Goal: Task Accomplishment & Management: Manage account settings

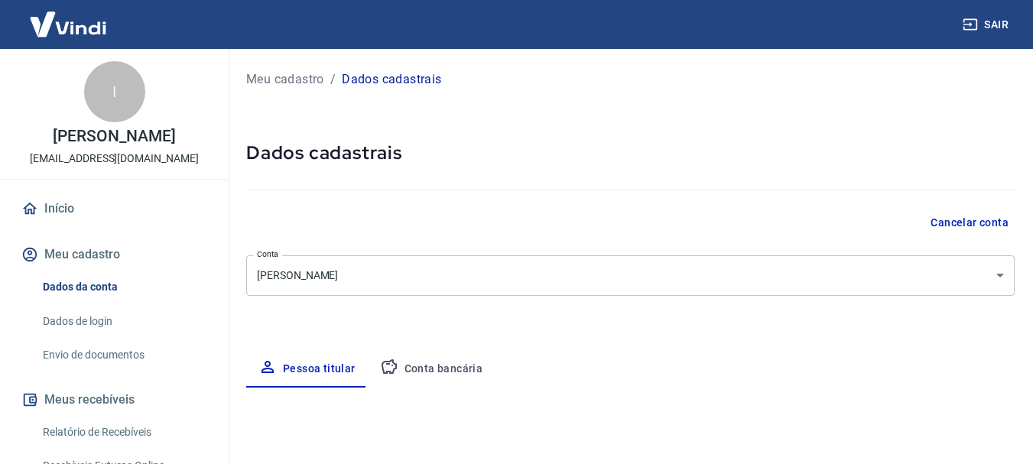
select select "RN"
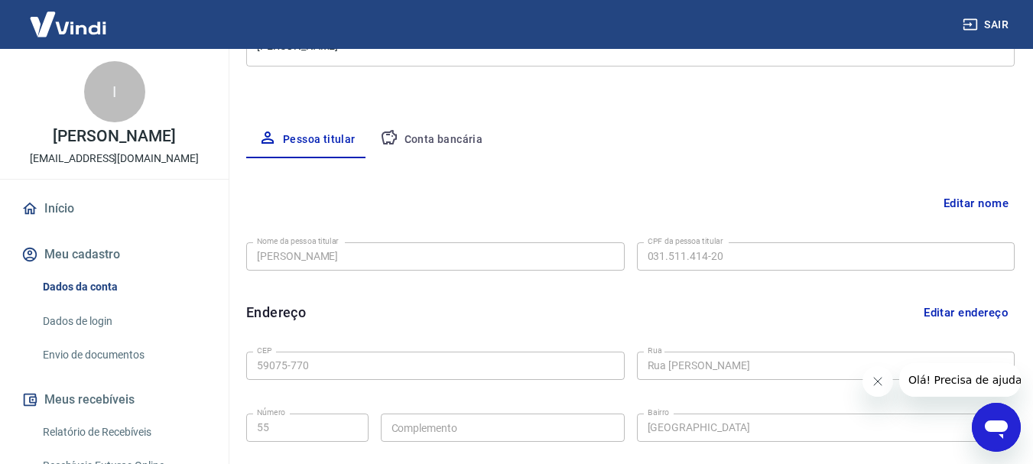
click at [437, 128] on button "Conta bancária" at bounding box center [432, 140] width 128 height 37
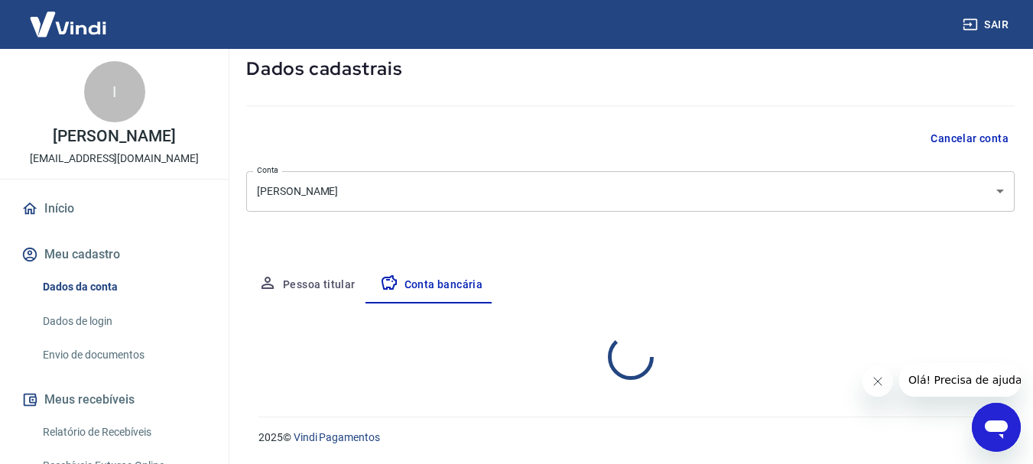
select select "1"
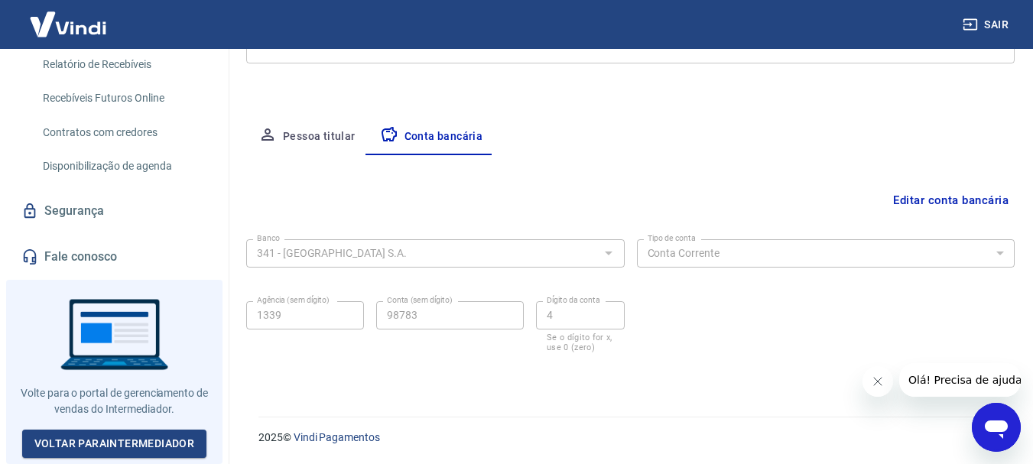
scroll to position [378, 0]
click at [111, 261] on link "Fale conosco" at bounding box center [114, 257] width 192 height 34
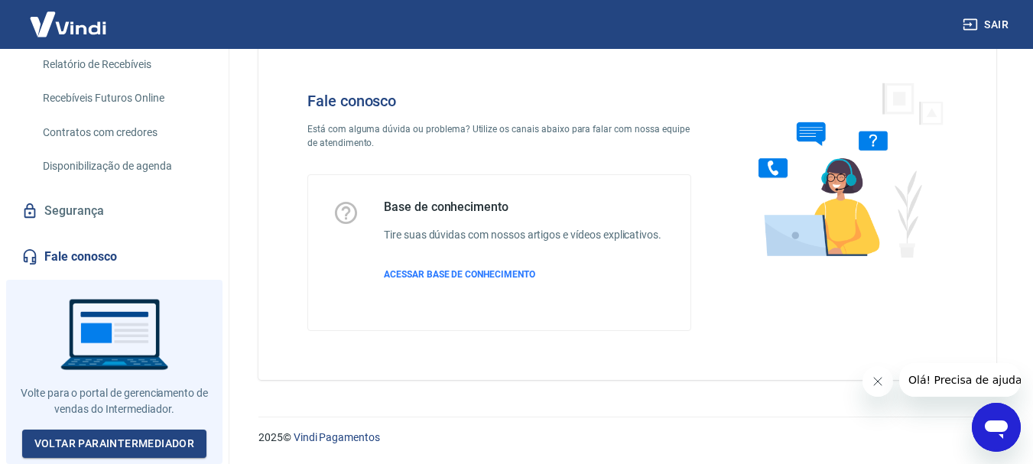
scroll to position [37, 0]
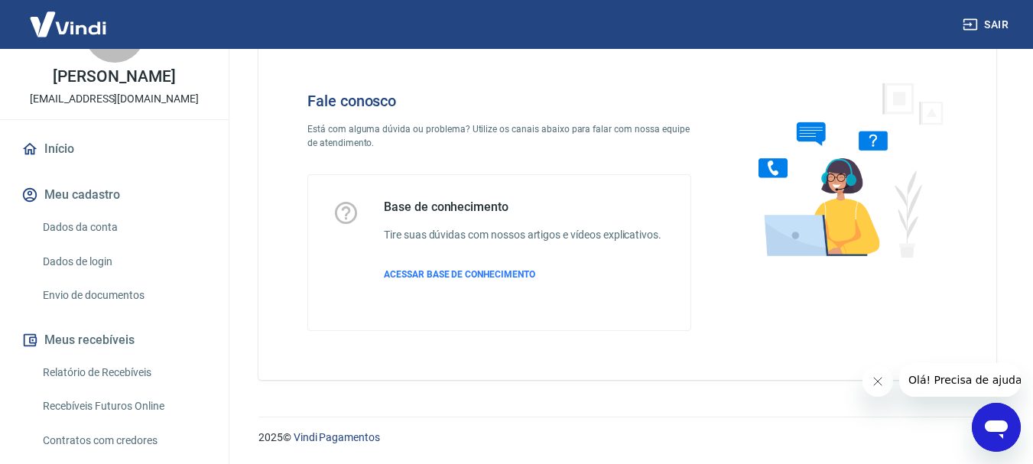
scroll to position [76, 0]
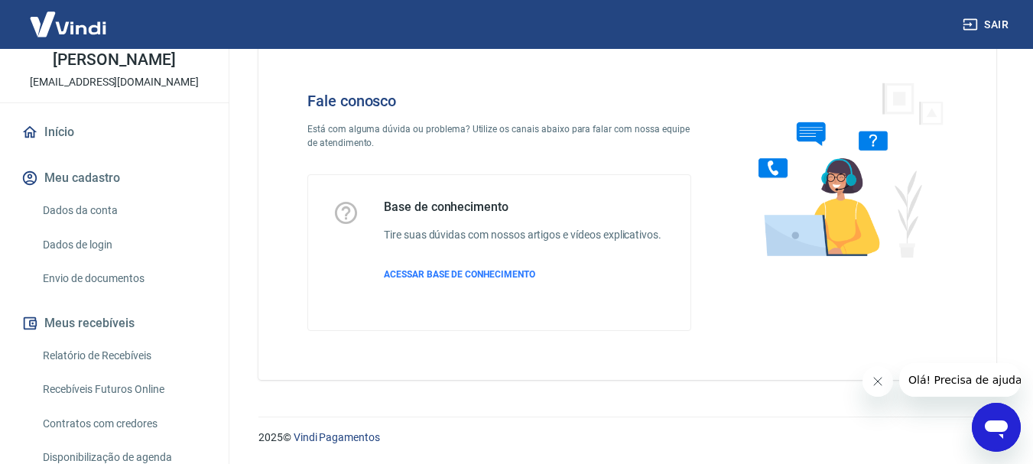
click at [997, 438] on icon "Abrir janela de mensagens" at bounding box center [996, 428] width 28 height 28
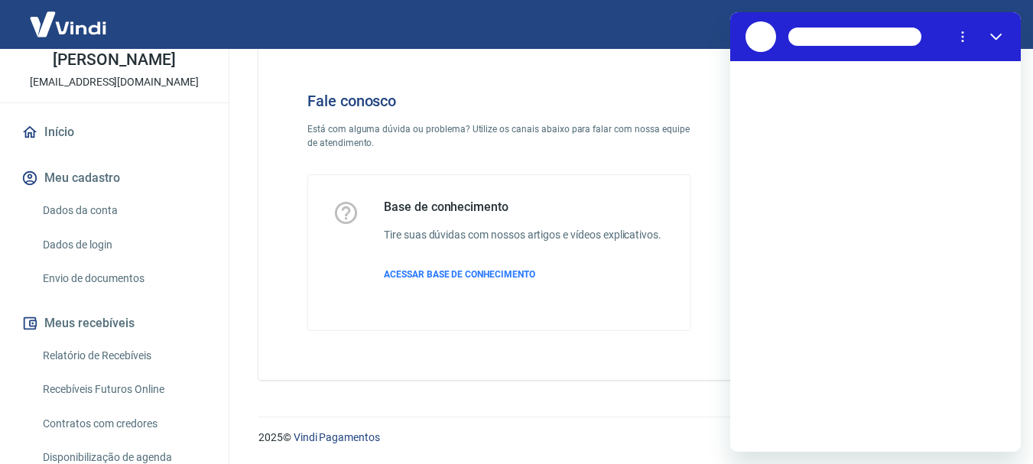
scroll to position [0, 0]
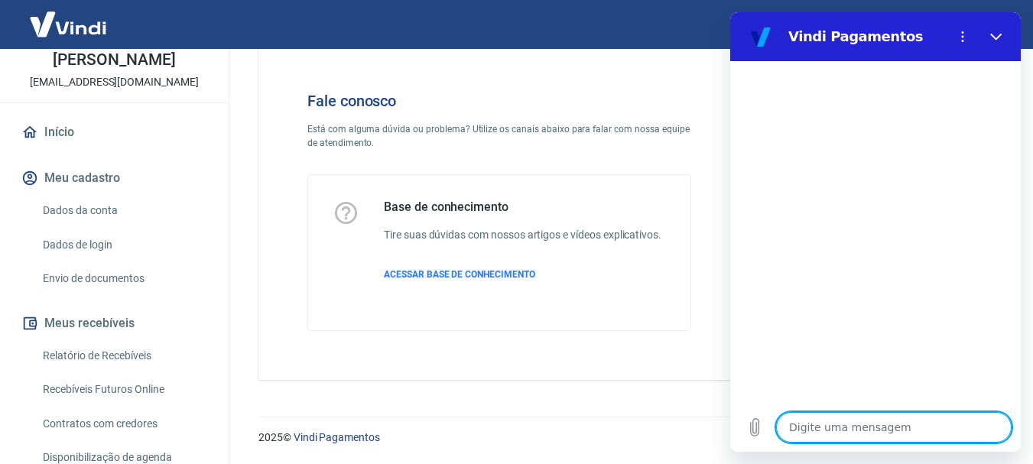
click at [859, 424] on textarea at bounding box center [893, 427] width 235 height 31
type textarea "F"
type textarea "x"
type textarea "Fa"
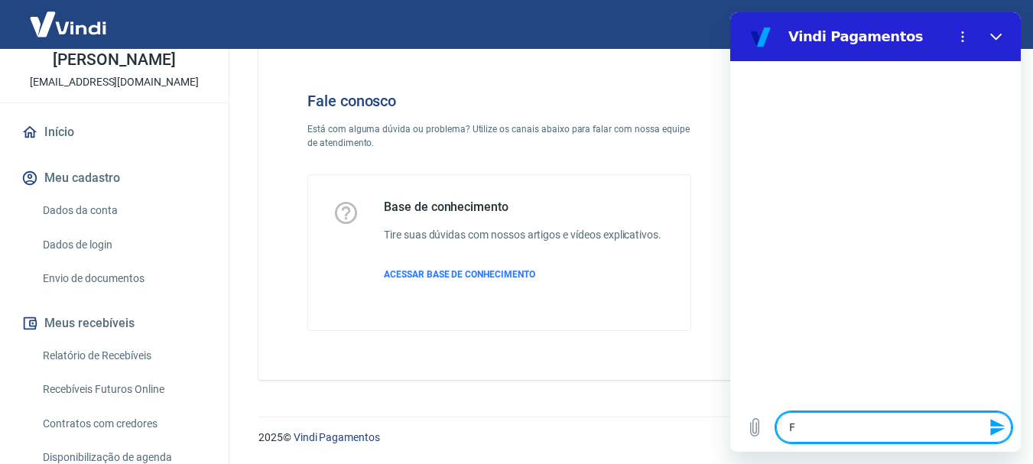
type textarea "x"
type textarea "Fal"
type textarea "x"
type textarea "Fala"
type textarea "x"
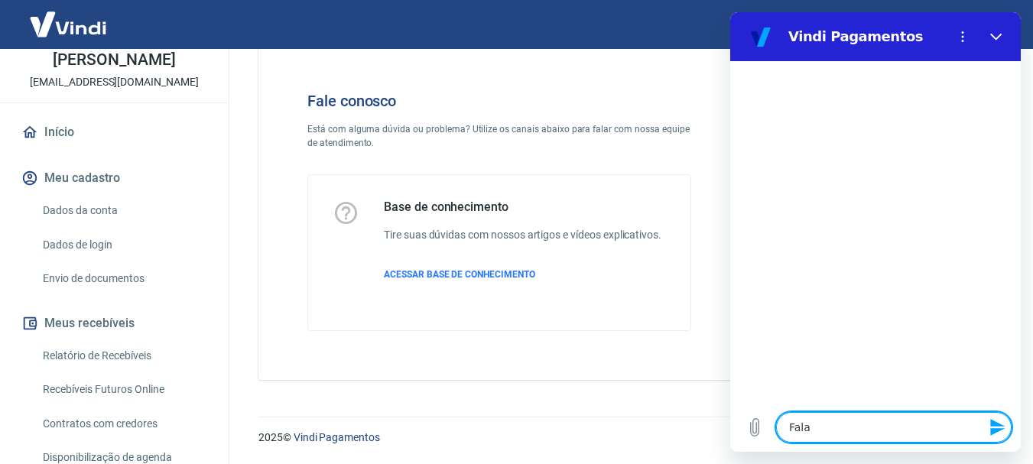
type textarea "Falar"
type textarea "x"
type textarea "Falar"
type textarea "x"
type textarea "Falar c"
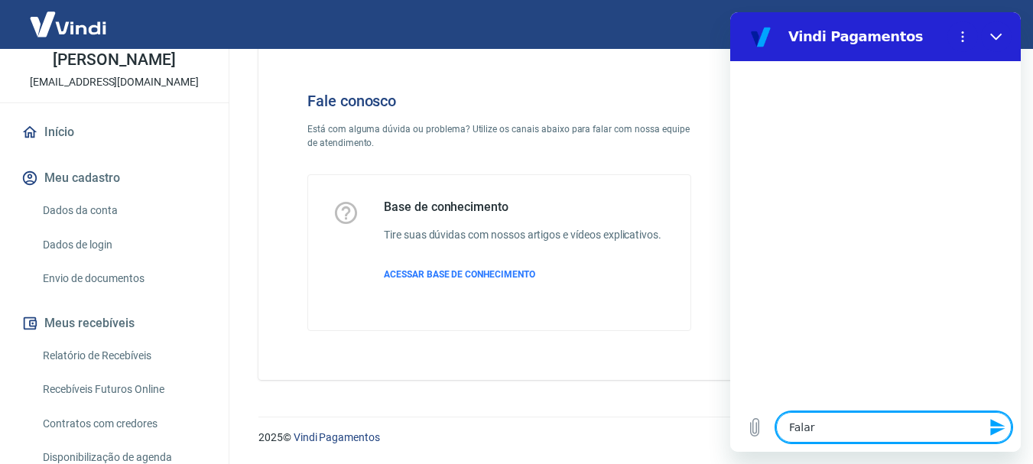
type textarea "x"
type textarea "Falar co"
type textarea "x"
type textarea "Falar com"
type textarea "x"
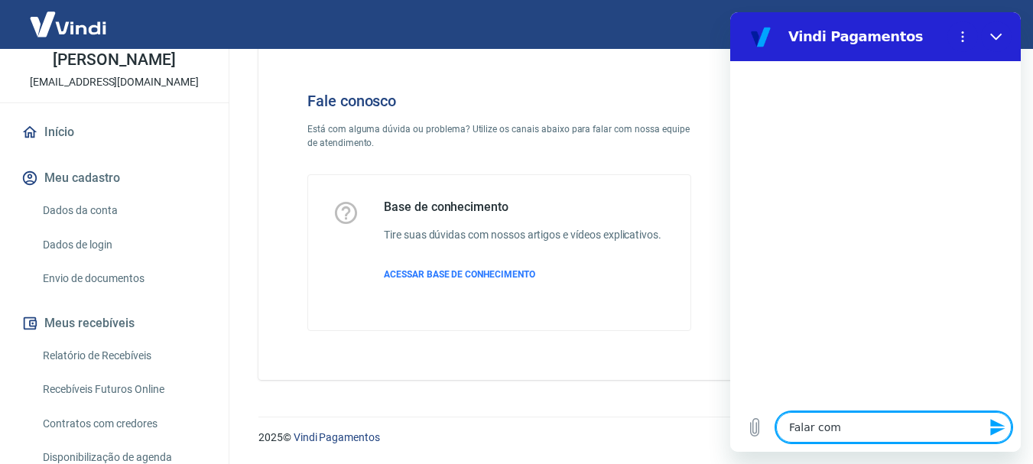
type textarea "Falar com"
type textarea "x"
type textarea "Falar com a"
type textarea "x"
type textarea "Falar com at"
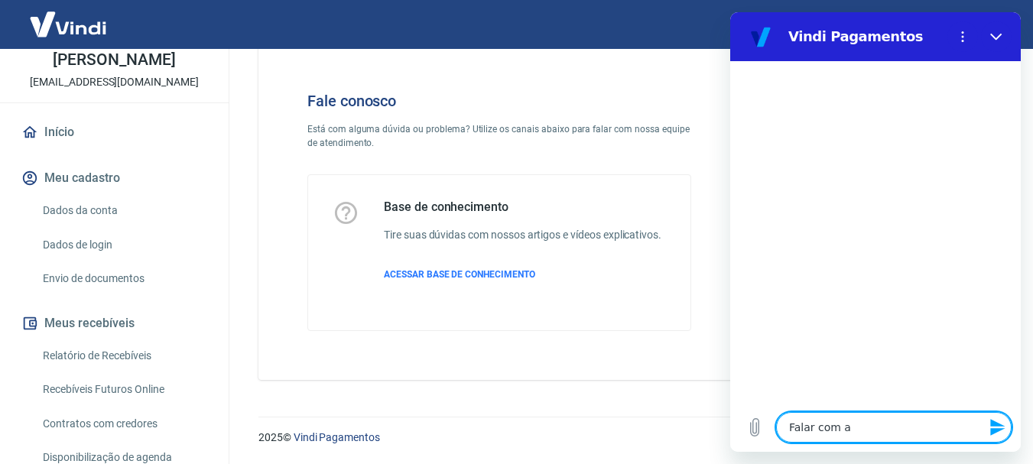
type textarea "x"
type textarea "Falar com ate"
type textarea "x"
type textarea "Falar com aten"
type textarea "x"
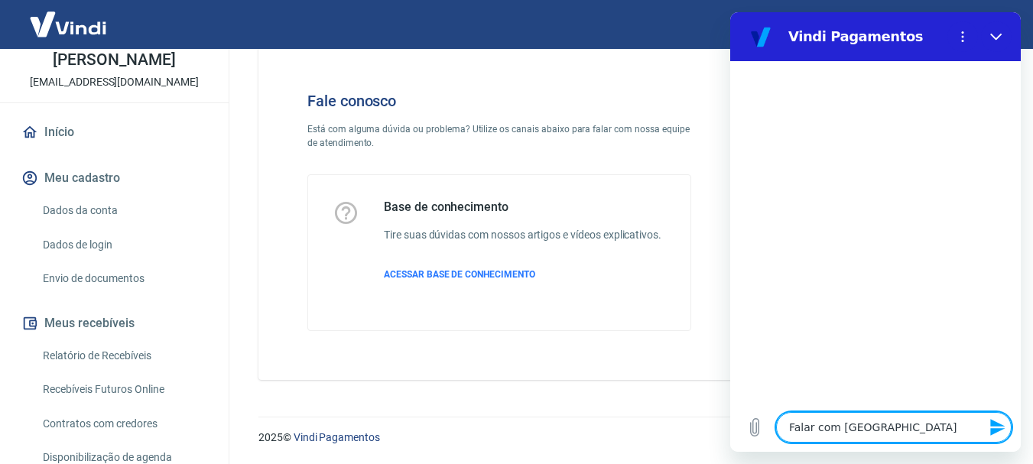
type textarea "Falar com atend"
type textarea "x"
type textarea "Falar com atende"
type textarea "x"
type textarea "Falar com atenden"
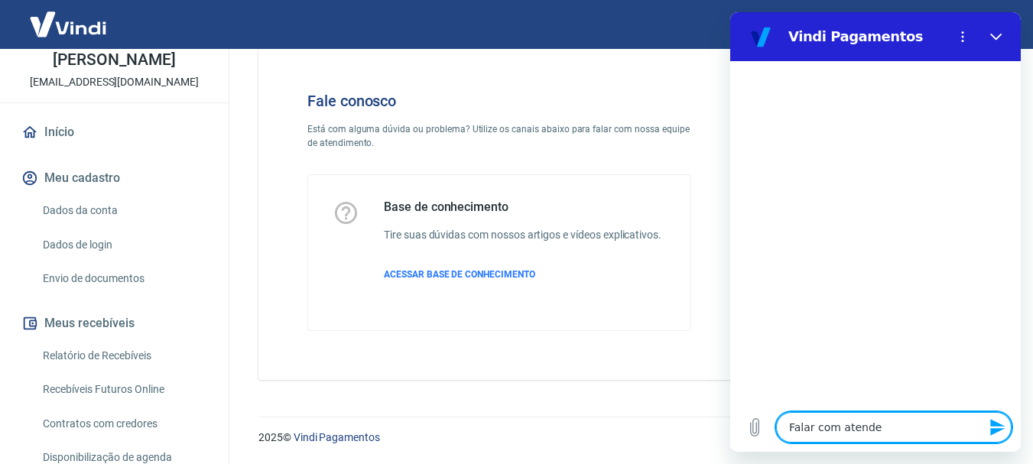
type textarea "x"
type textarea "Falar com atendent"
type textarea "x"
type textarea "Falar com atendente"
type textarea "x"
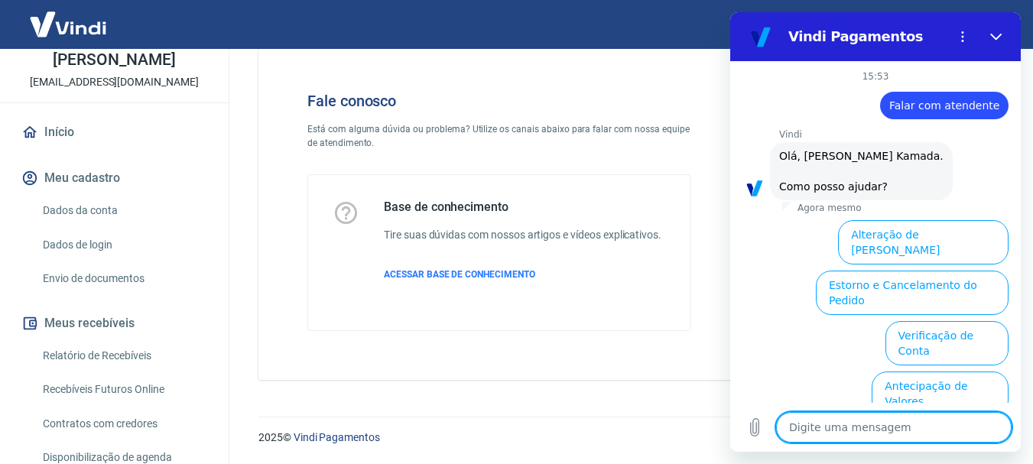
scroll to position [147, 0]
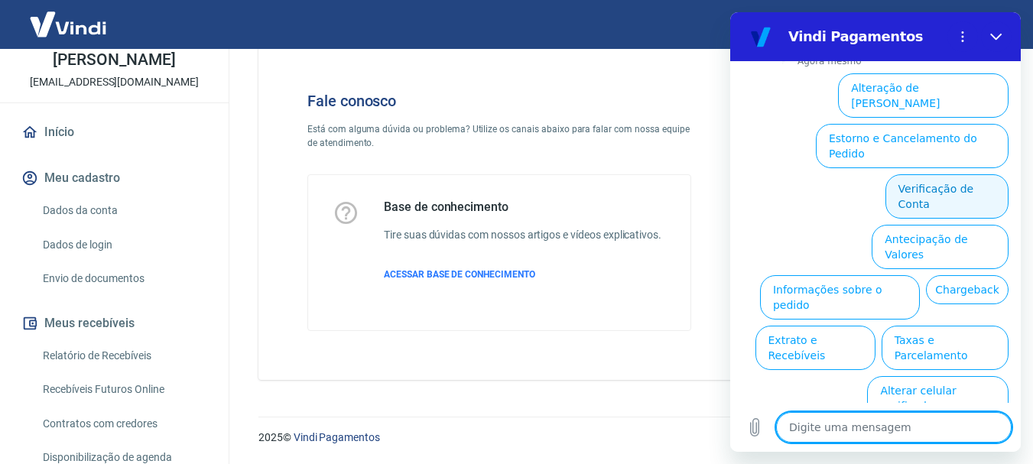
click at [946, 176] on button "Verificação de Conta" at bounding box center [946, 196] width 123 height 44
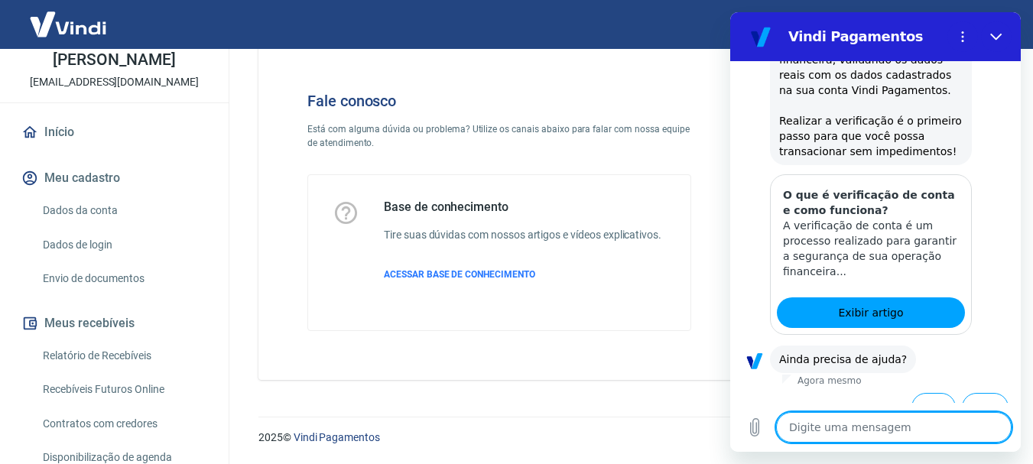
scroll to position [298, 0]
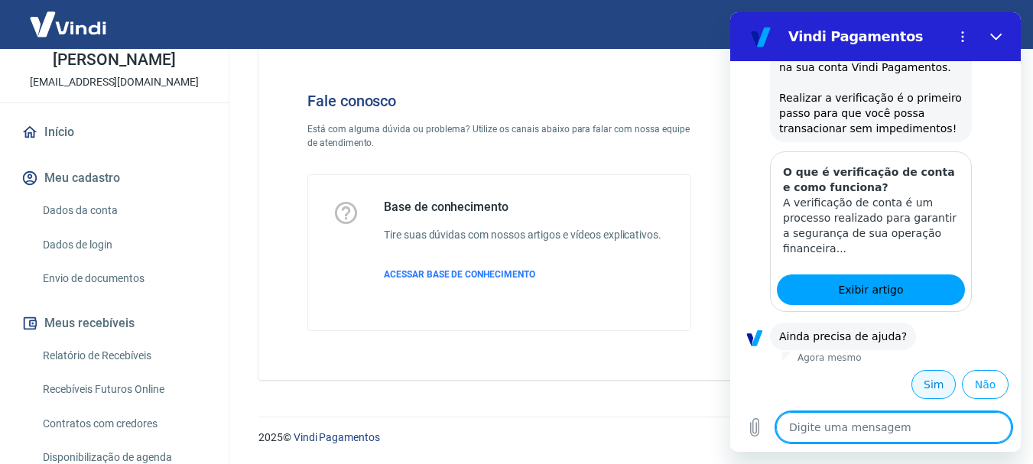
click at [917, 385] on button "Sim" at bounding box center [933, 384] width 44 height 29
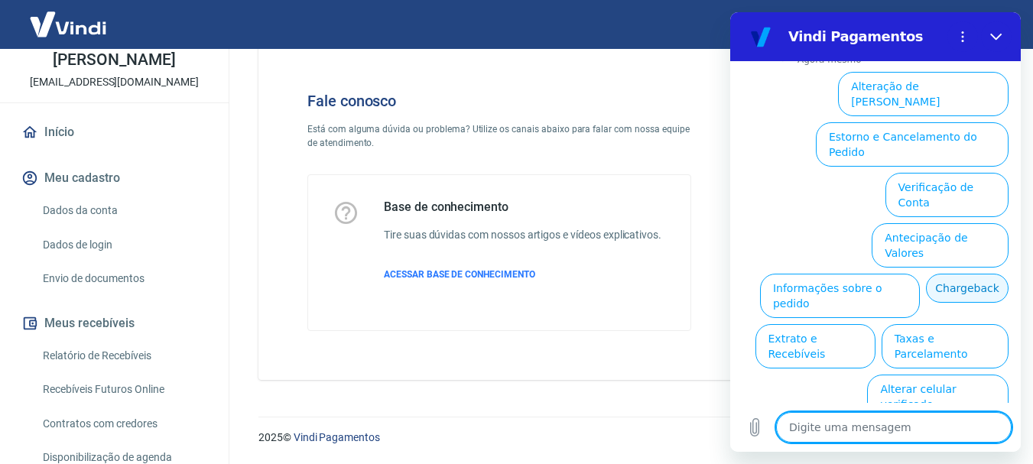
scroll to position [713, 0]
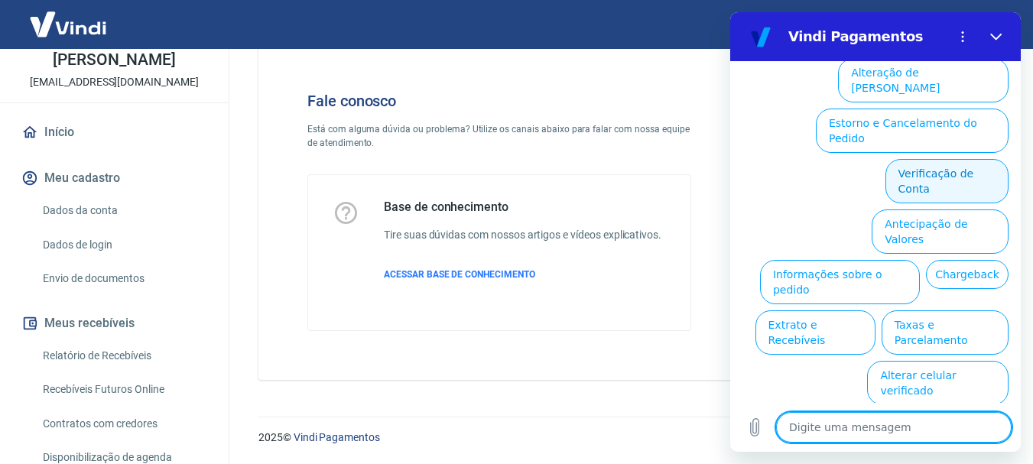
click at [947, 167] on button "Verificação de Conta" at bounding box center [946, 181] width 123 height 44
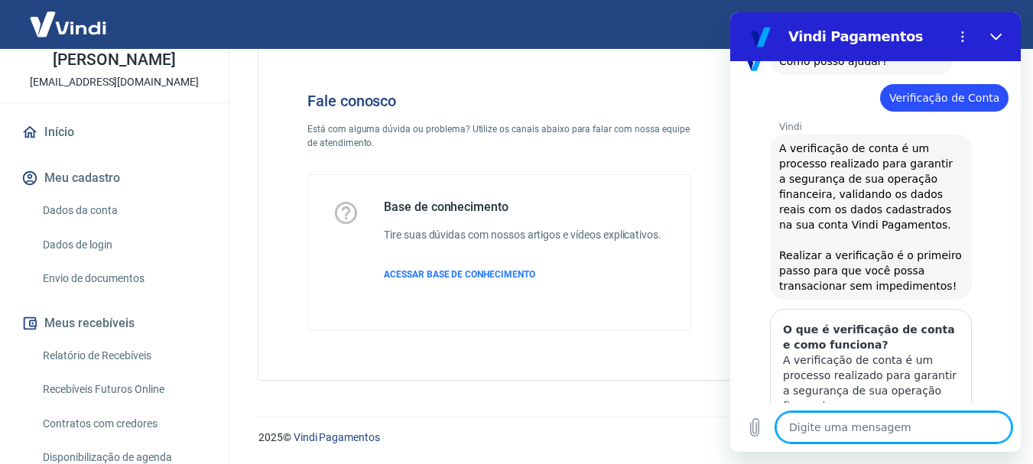
scroll to position [0, 0]
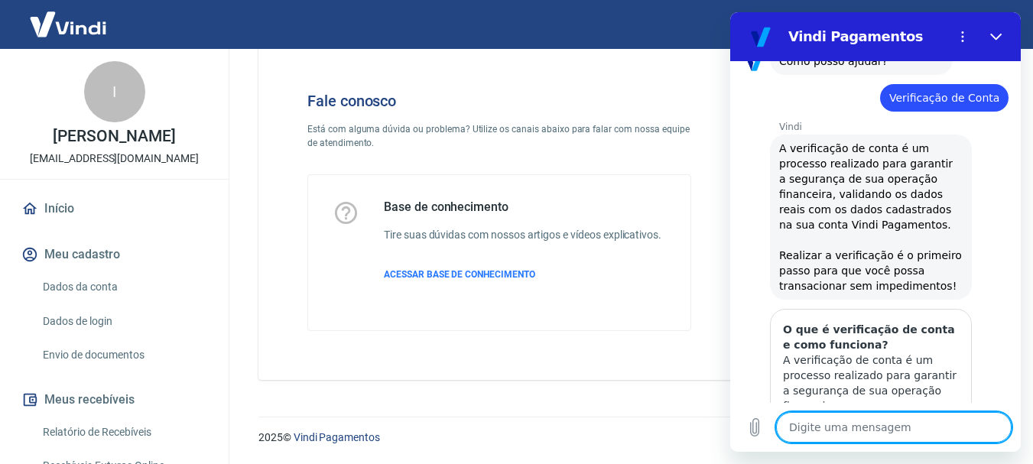
click at [329, 109] on h4 "Fale conosco" at bounding box center [499, 101] width 384 height 18
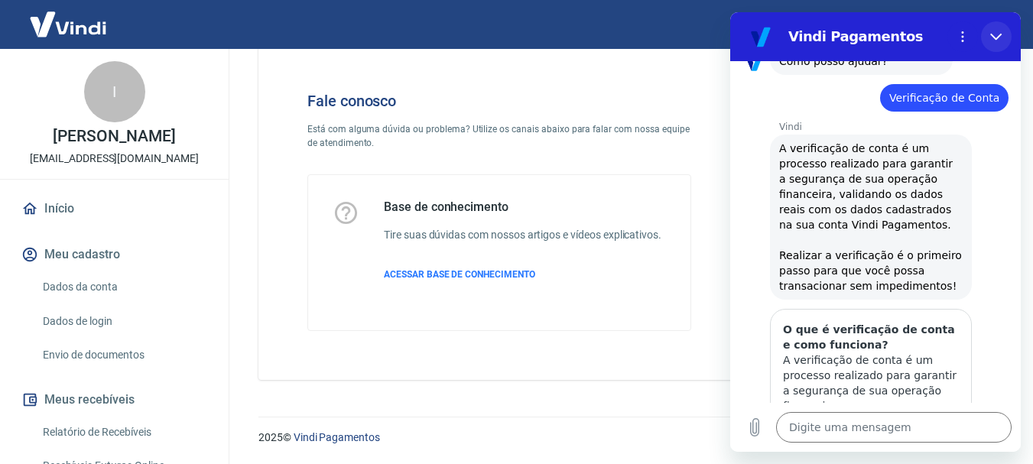
drag, startPoint x: 991, startPoint y: 36, endPoint x: 1720, endPoint y: 48, distance: 729.5
click at [991, 36] on icon "Fechar" at bounding box center [996, 37] width 12 height 12
type textarea "x"
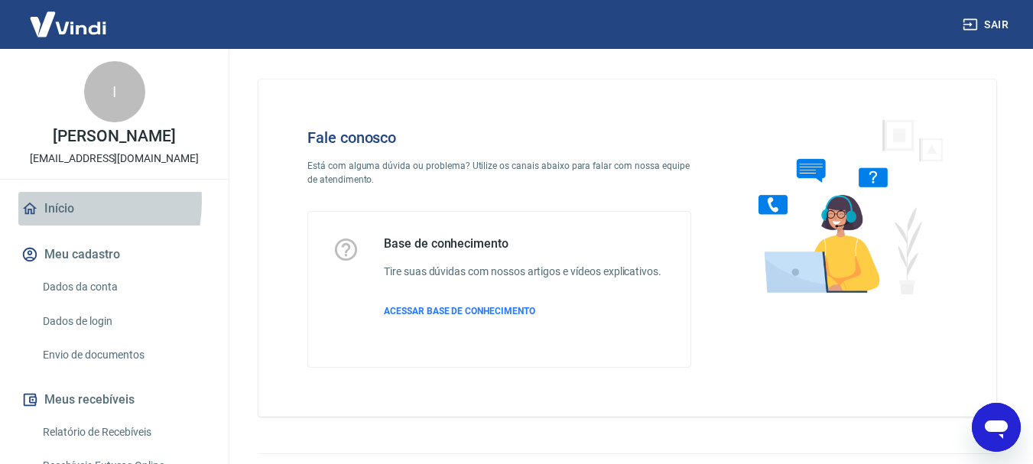
click at [44, 217] on link "Início" at bounding box center [114, 209] width 192 height 34
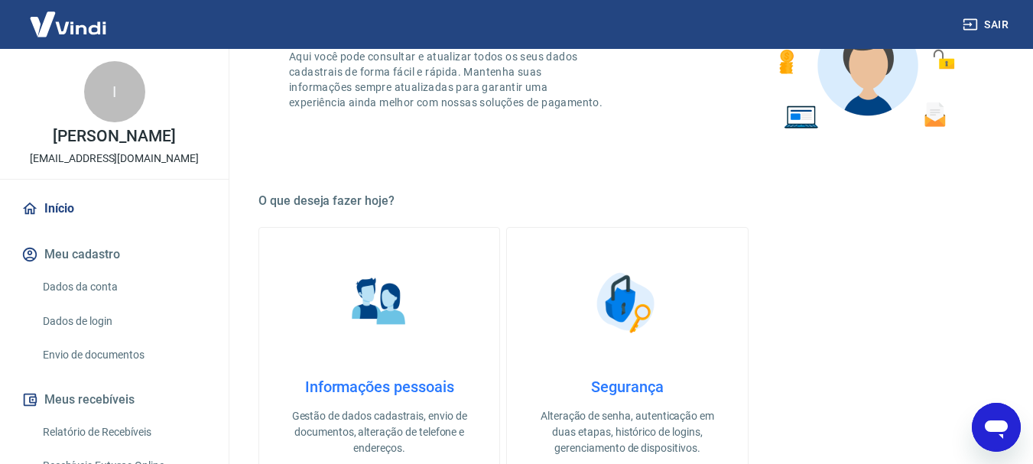
click at [112, 271] on button "Meu cadastro" at bounding box center [114, 255] width 192 height 34
click at [57, 301] on link "Dados da conta" at bounding box center [124, 286] width 174 height 31
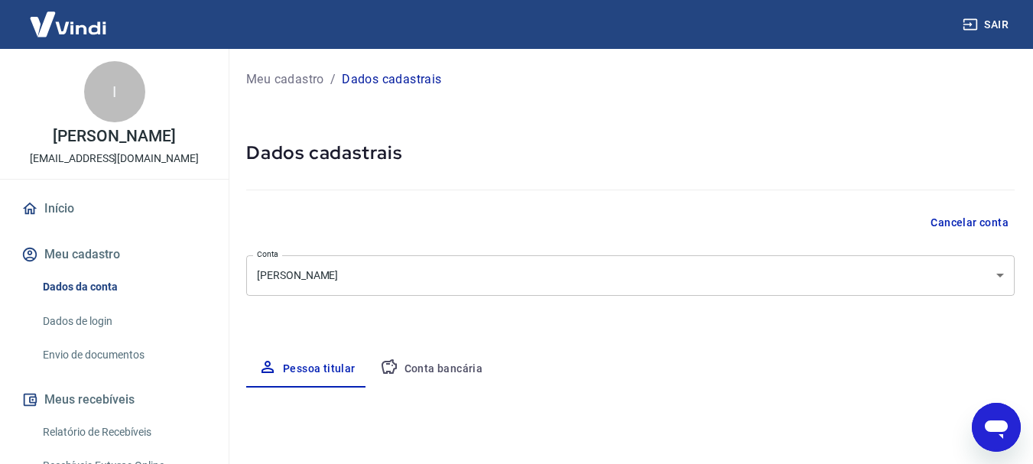
select select "RN"
click at [648, 272] on body "Sair I Ilana Elze dos Santos Kamada ilanakamada2@gmail.com Início Meu cadastro …" at bounding box center [516, 232] width 1033 height 464
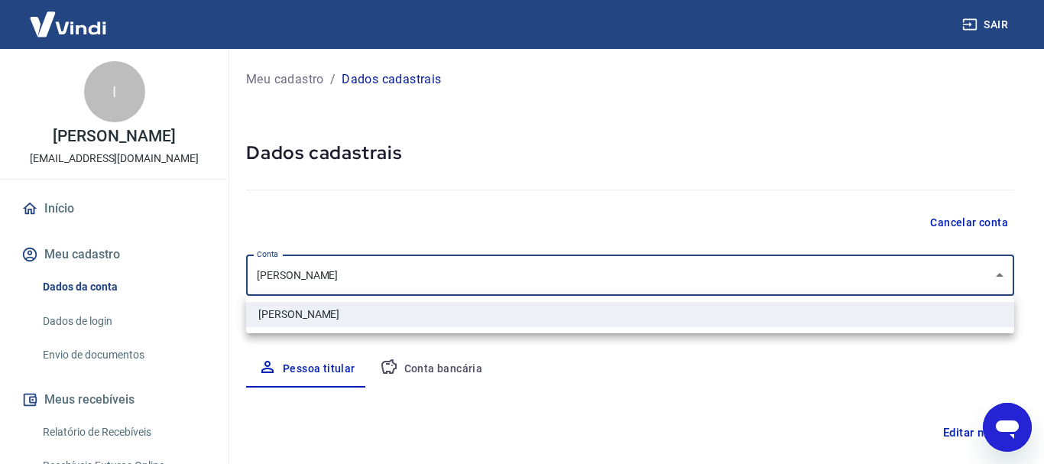
click at [640, 276] on div at bounding box center [522, 232] width 1044 height 464
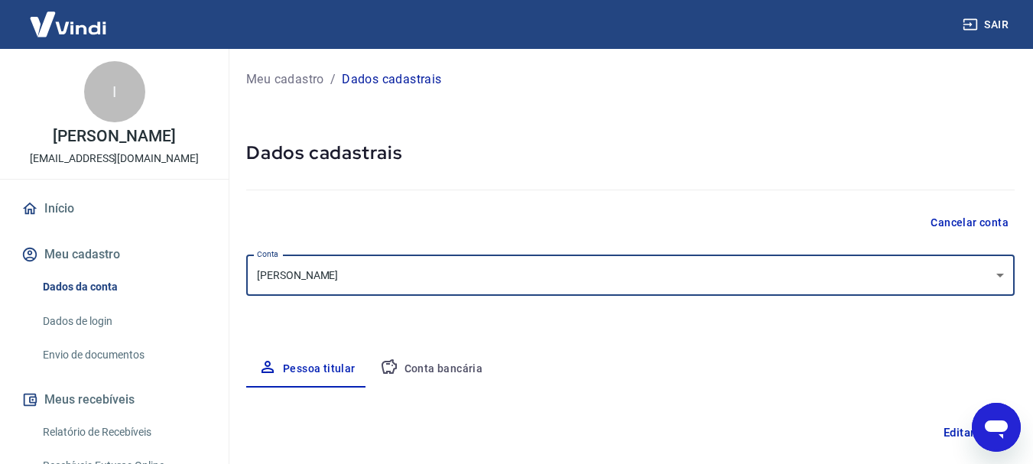
click at [683, 209] on div "Cancelar conta" at bounding box center [630, 223] width 768 height 28
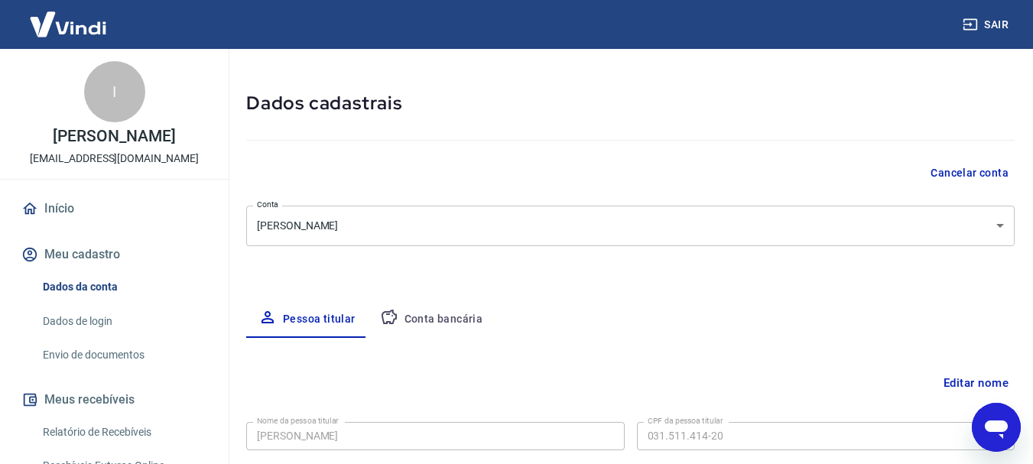
scroll to position [76, 0]
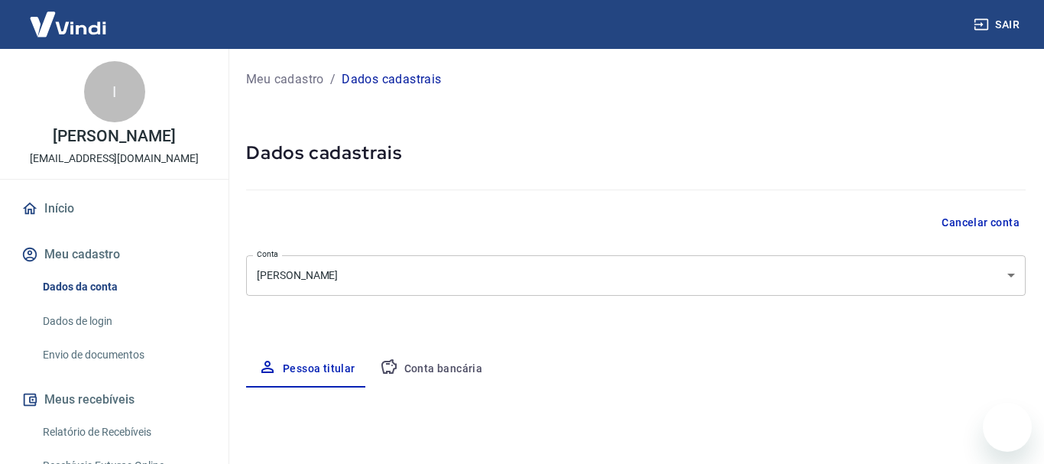
select select "RN"
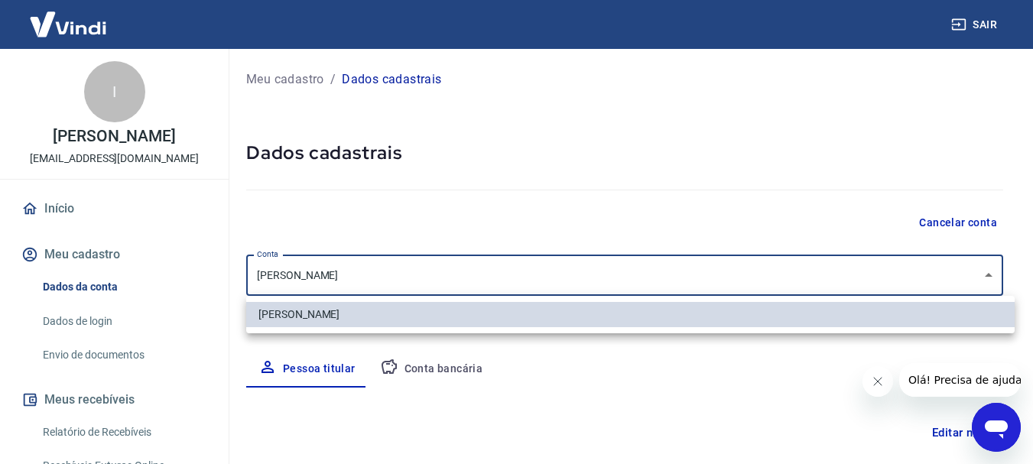
click at [516, 286] on body "Sair I [PERSON_NAME] dos Santos Kamada [EMAIL_ADDRESS][DOMAIN_NAME] Início Meu …" at bounding box center [516, 232] width 1033 height 464
click at [508, 281] on div at bounding box center [522, 232] width 1044 height 464
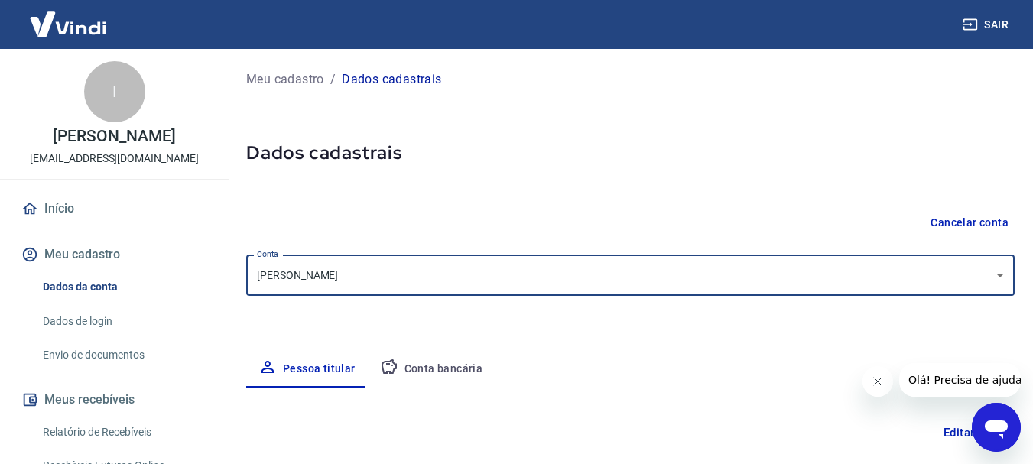
click at [623, 372] on div "Pessoa titular Conta bancária" at bounding box center [630, 369] width 768 height 37
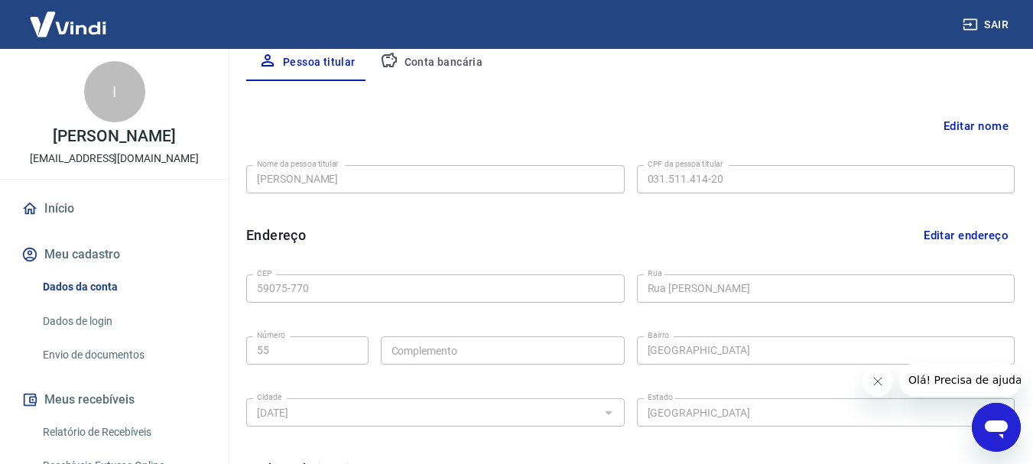
scroll to position [306, 0]
click at [981, 128] on button "Editar nome" at bounding box center [975, 126] width 77 height 29
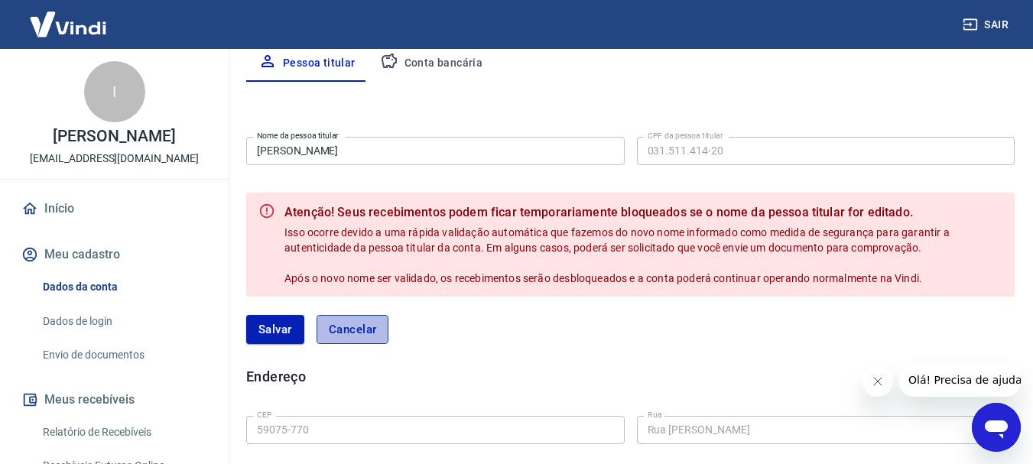
click at [382, 330] on button "Cancelar" at bounding box center [353, 329] width 73 height 29
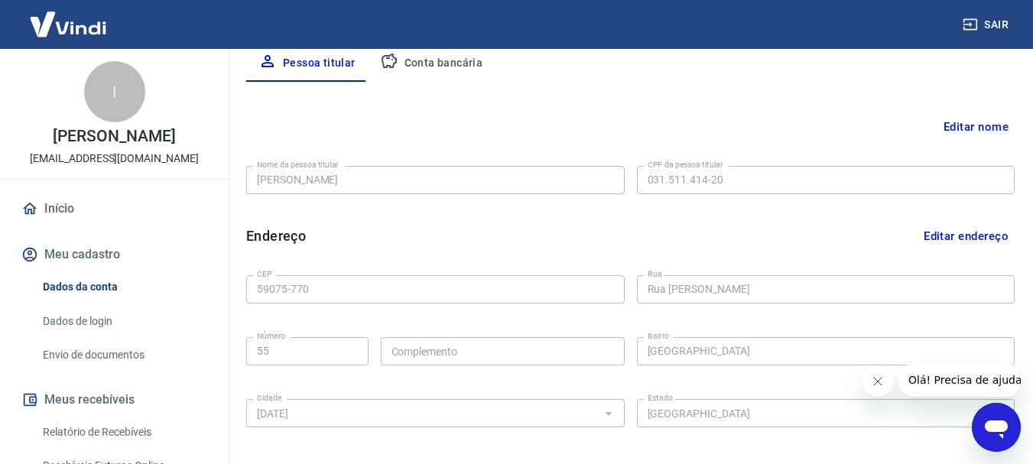
click at [457, 42] on div "Sair" at bounding box center [516, 24] width 1033 height 49
click at [467, 63] on button "Conta bancária" at bounding box center [432, 63] width 128 height 37
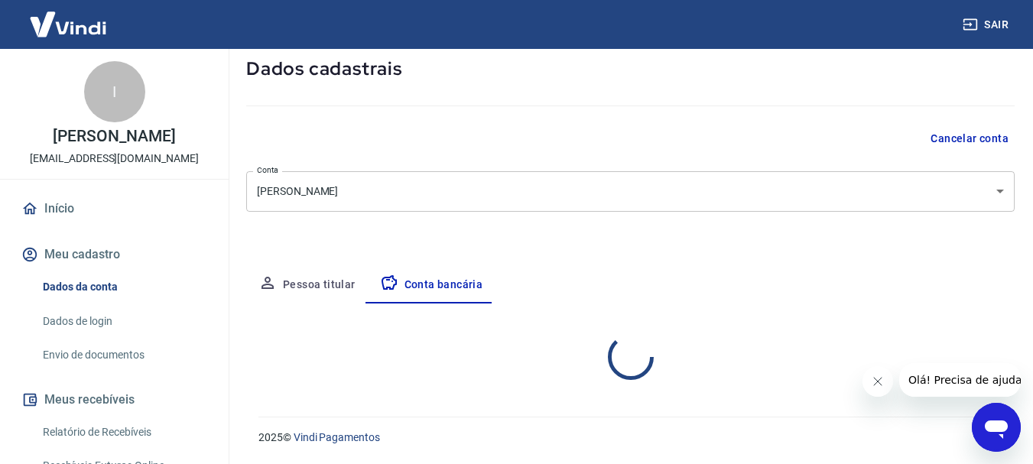
select select "1"
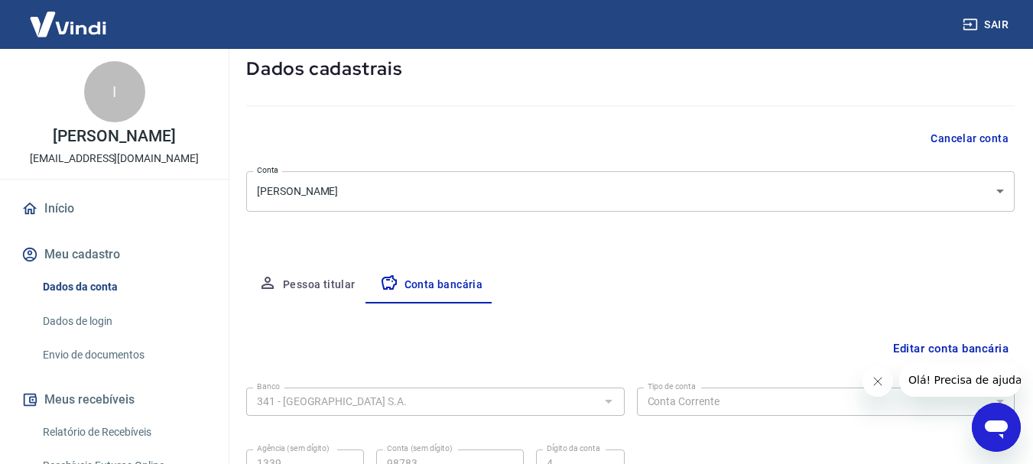
scroll to position [232, 0]
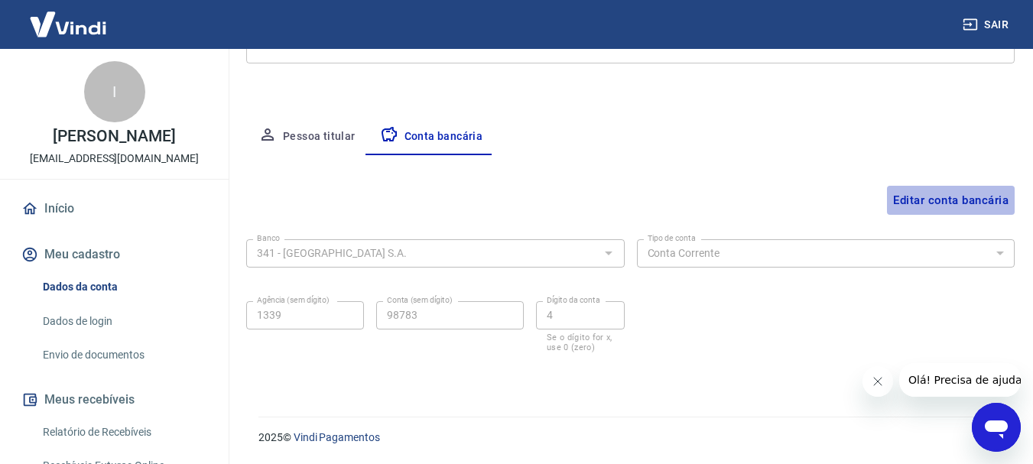
click at [919, 191] on button "Editar conta bancária" at bounding box center [951, 200] width 128 height 29
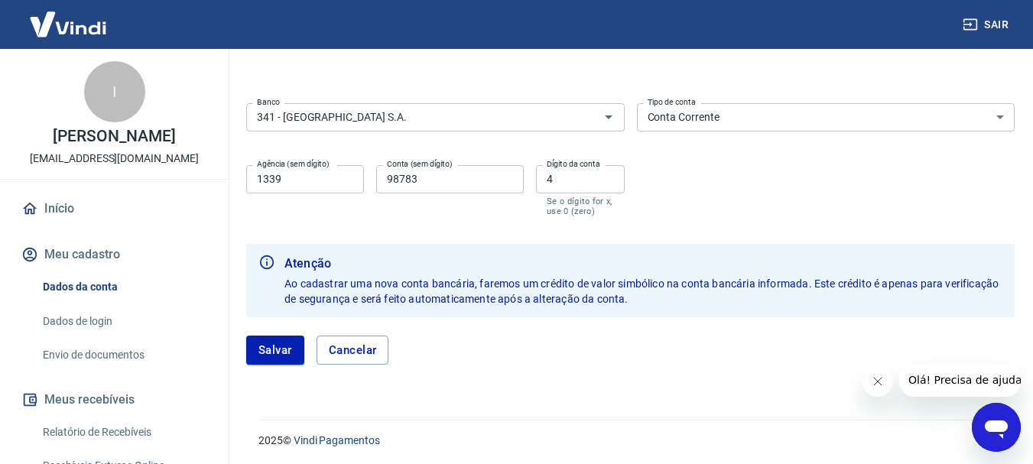
scroll to position [343, 0]
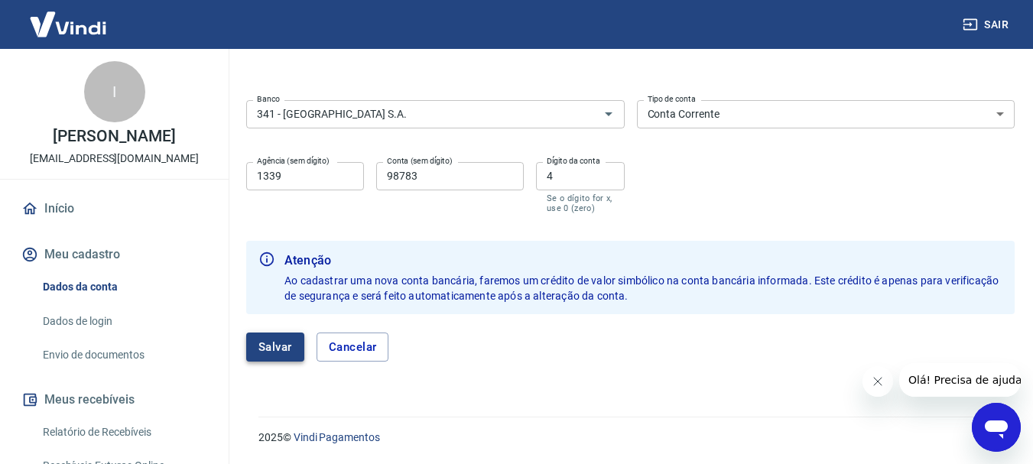
click at [258, 345] on button "Salvar" at bounding box center [275, 347] width 58 height 29
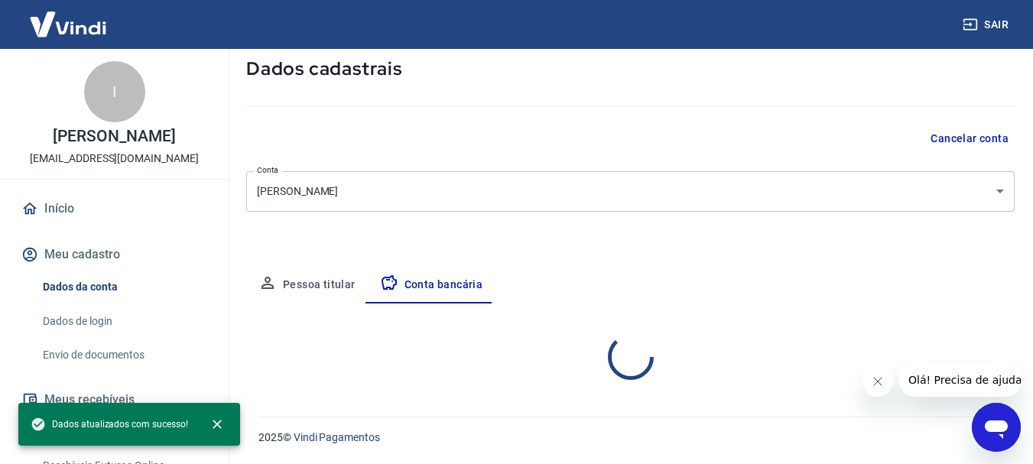
select select "1"
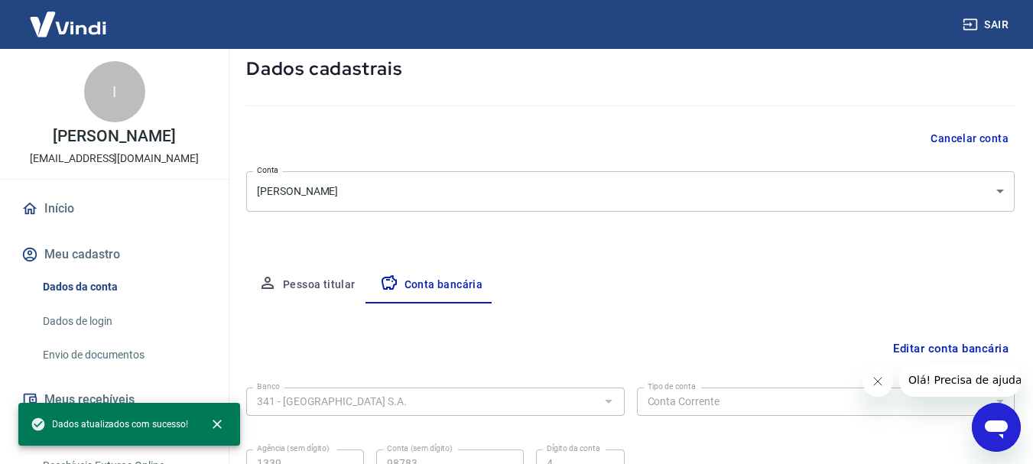
scroll to position [232, 0]
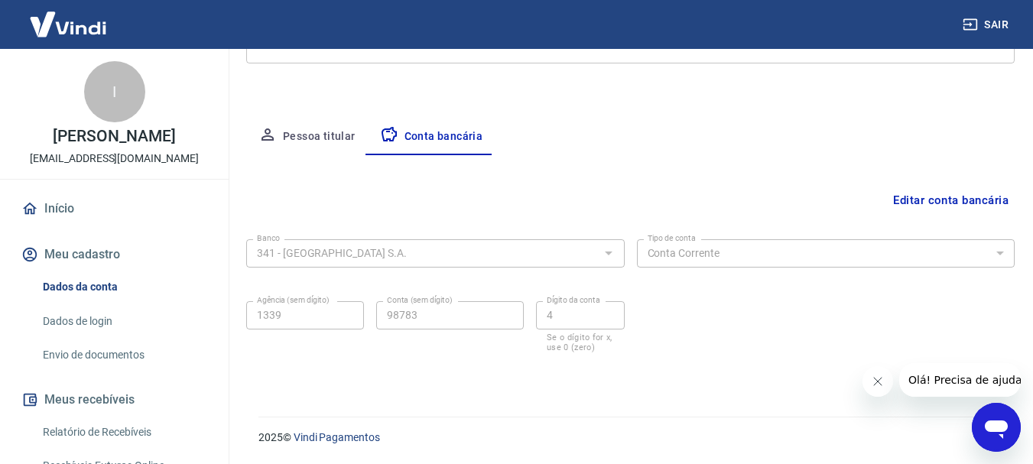
click at [310, 137] on button "Pessoa titular" at bounding box center [307, 137] width 122 height 37
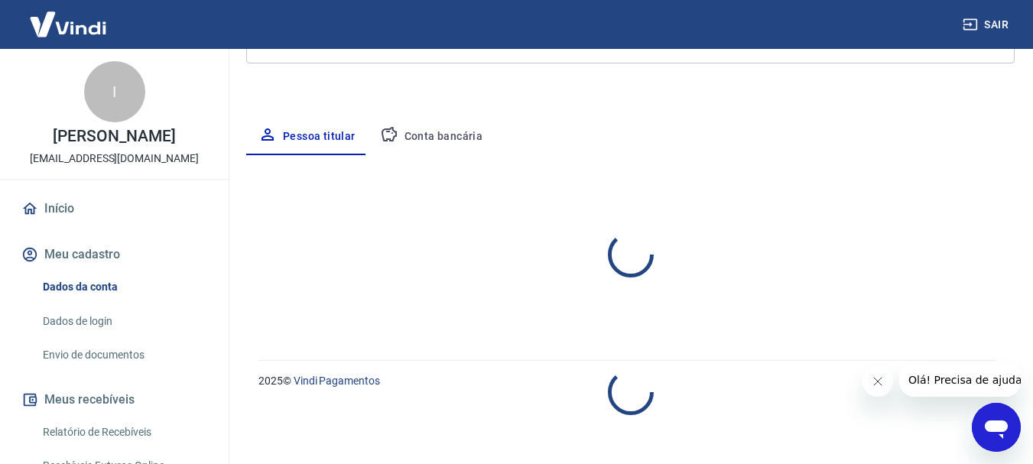
select select "RN"
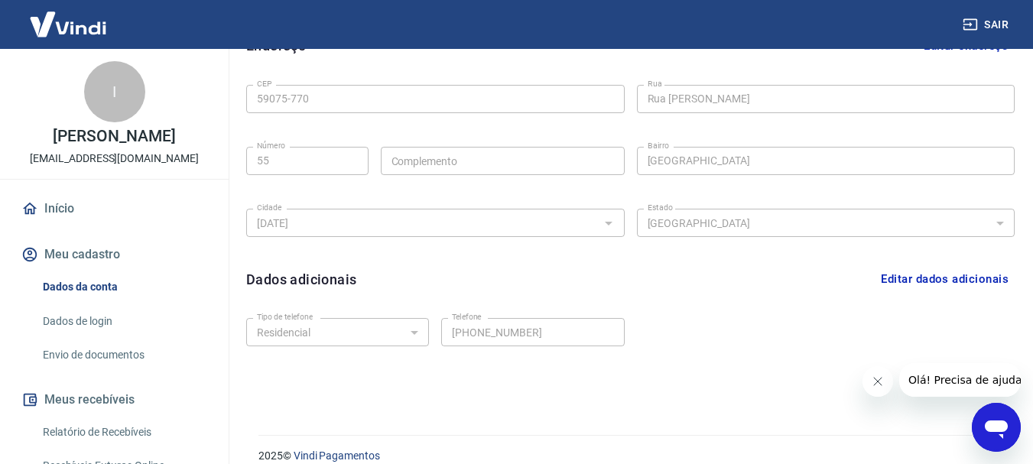
scroll to position [515, 0]
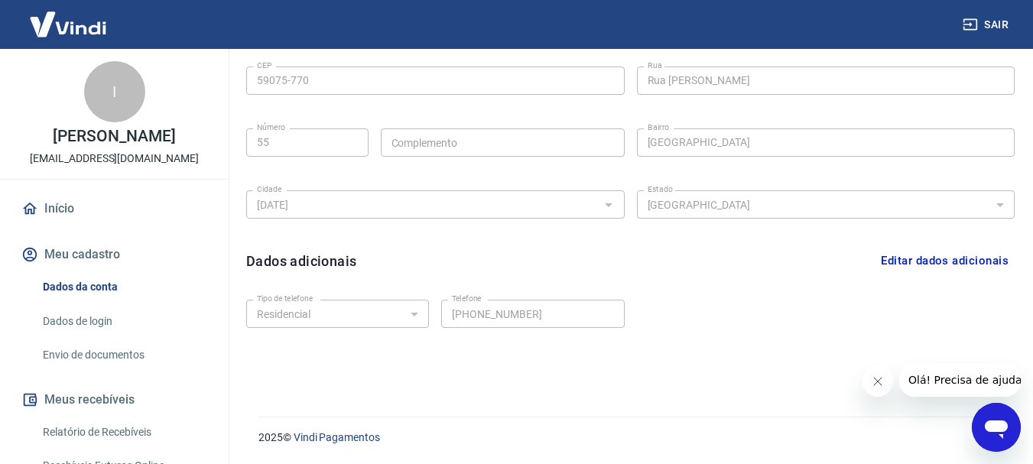
click at [878, 387] on icon "Fechar mensagem da empresa" at bounding box center [877, 381] width 12 height 12
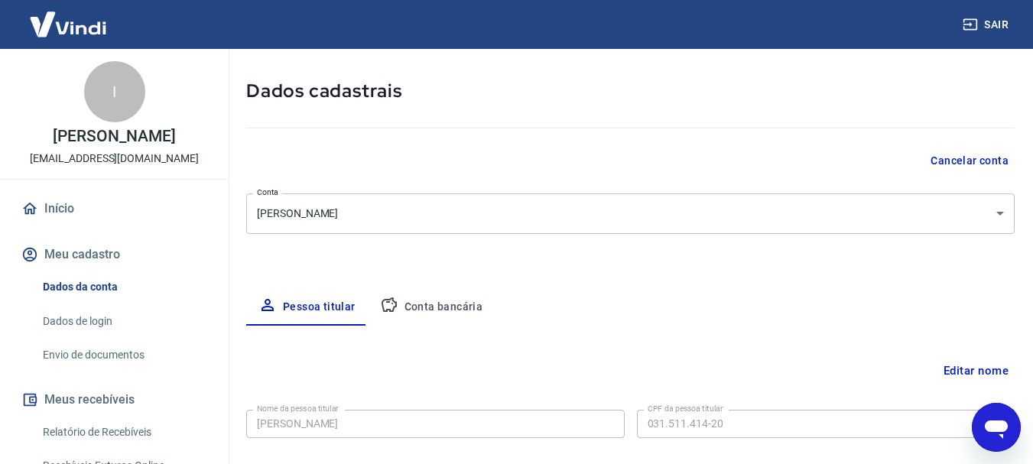
scroll to position [56, 0]
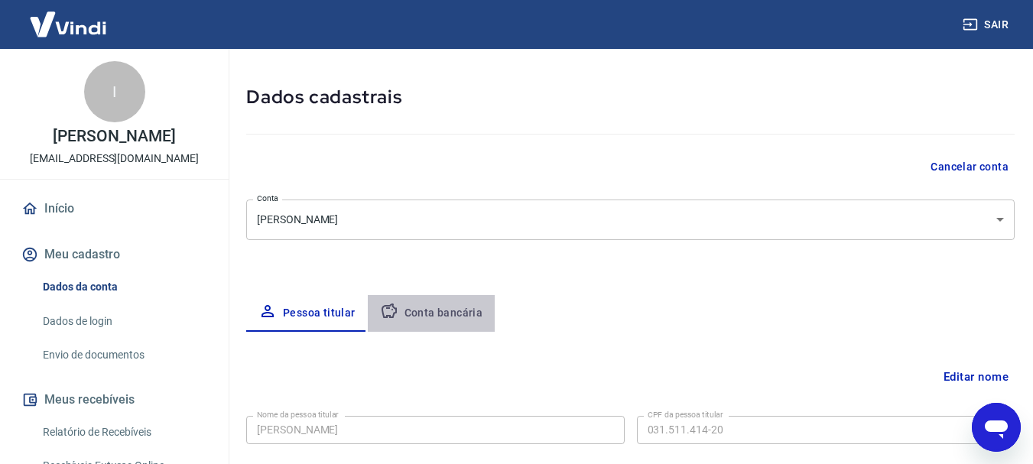
click at [435, 296] on button "Conta bancária" at bounding box center [432, 313] width 128 height 37
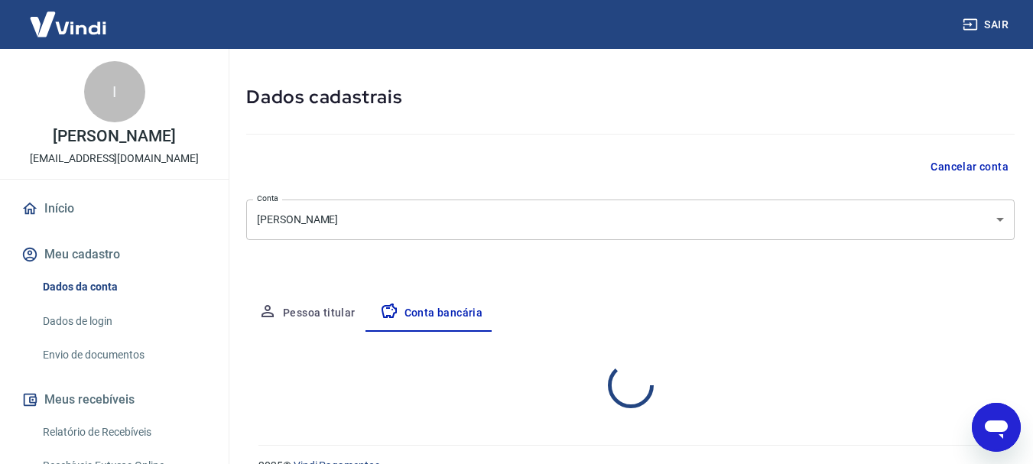
select select "1"
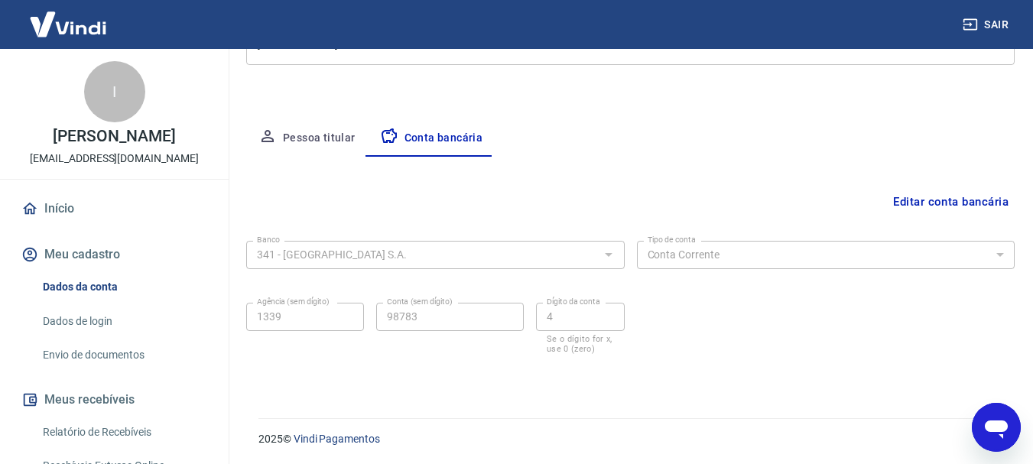
scroll to position [232, 0]
click at [319, 132] on button "Pessoa titular" at bounding box center [307, 137] width 122 height 37
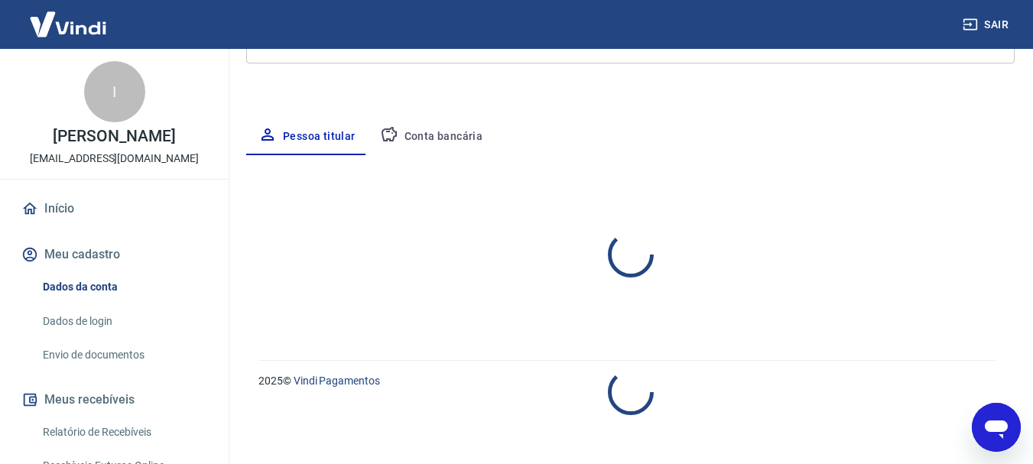
select select "RN"
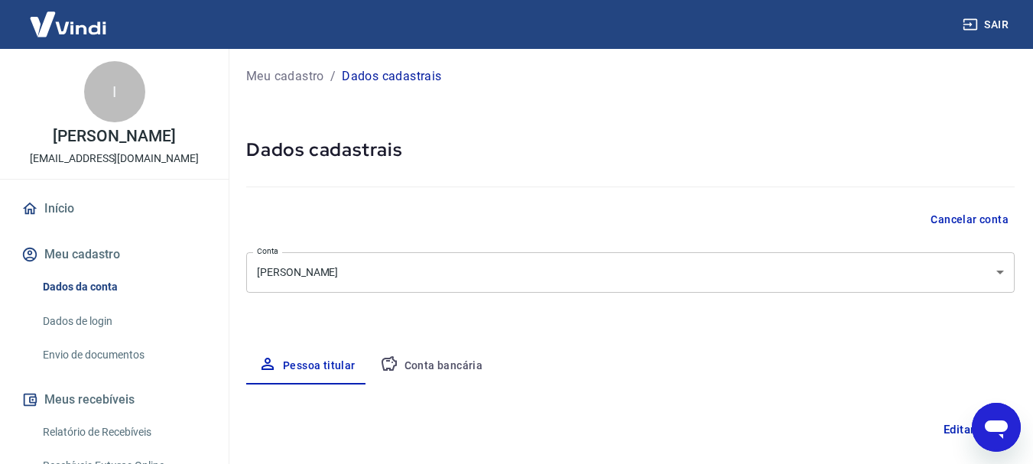
scroll to position [0, 0]
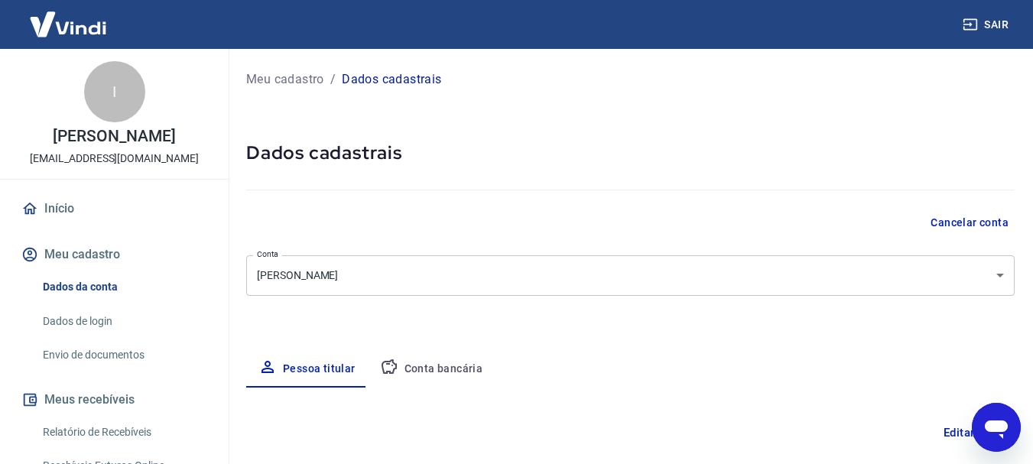
click at [981, 225] on button "Cancelar conta" at bounding box center [969, 223] width 90 height 28
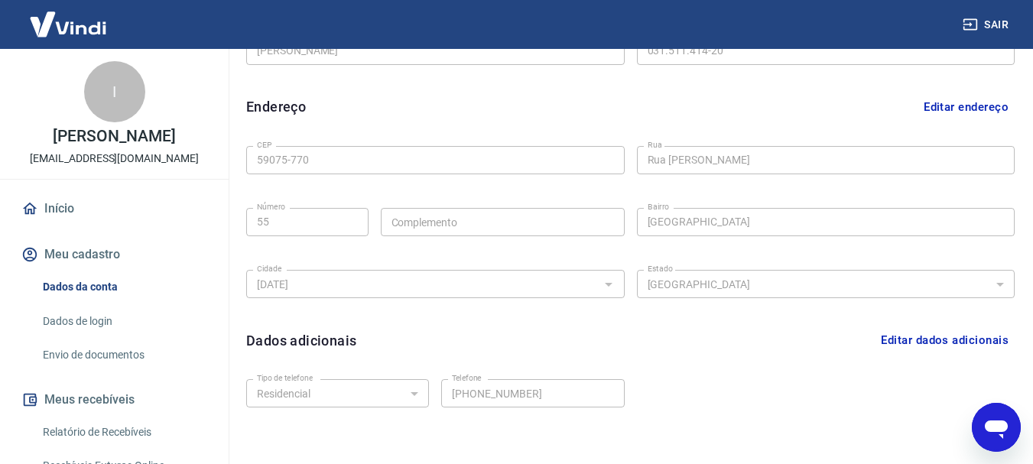
scroll to position [515, 0]
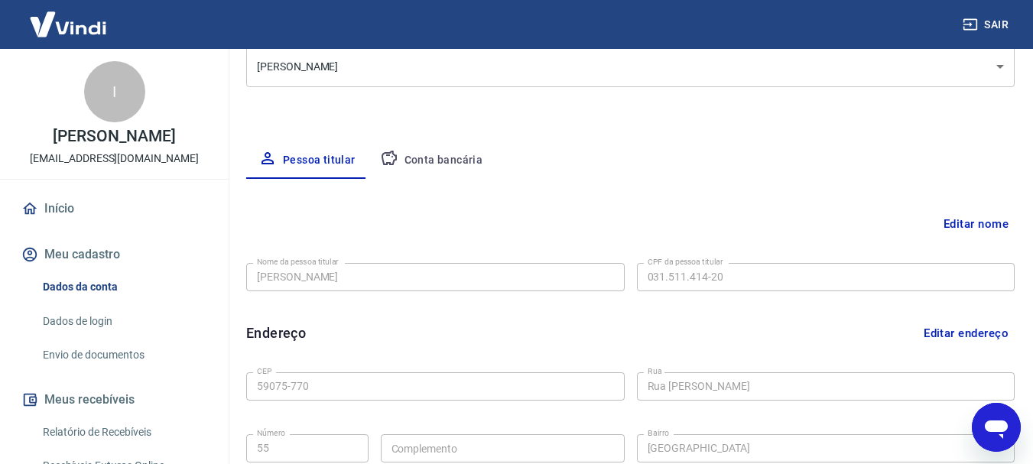
click at [431, 165] on button "Conta bancária" at bounding box center [432, 160] width 128 height 37
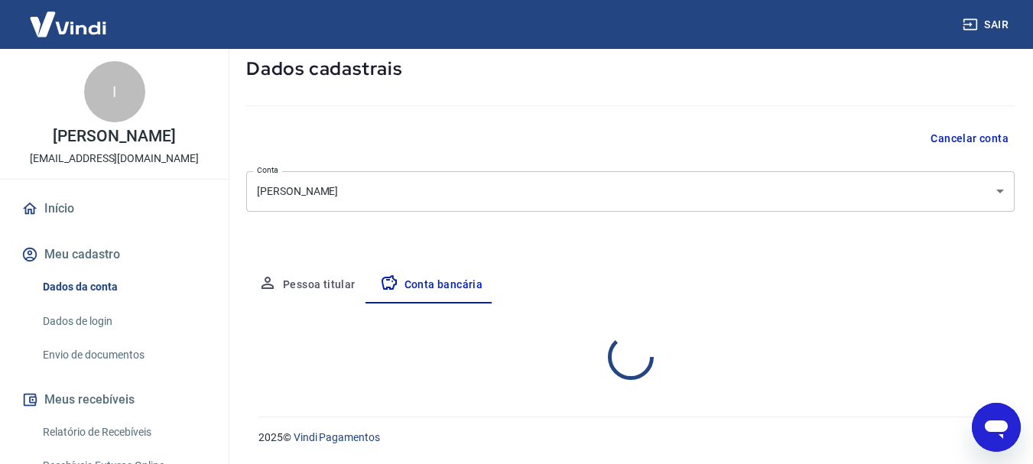
select select "1"
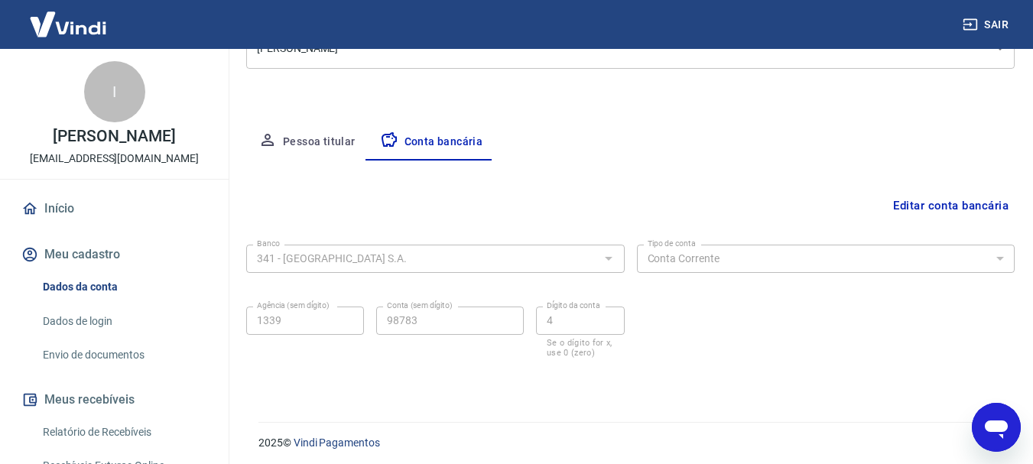
scroll to position [232, 0]
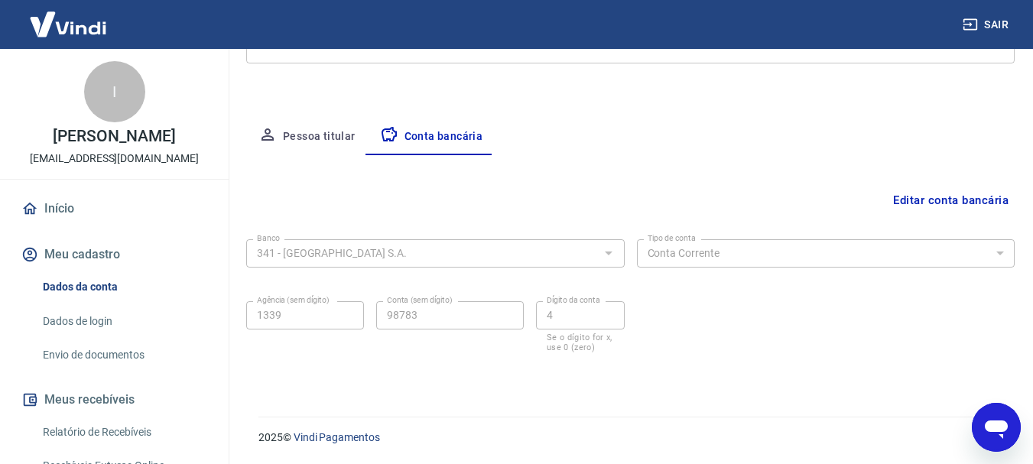
click at [333, 136] on button "Pessoa titular" at bounding box center [307, 137] width 122 height 37
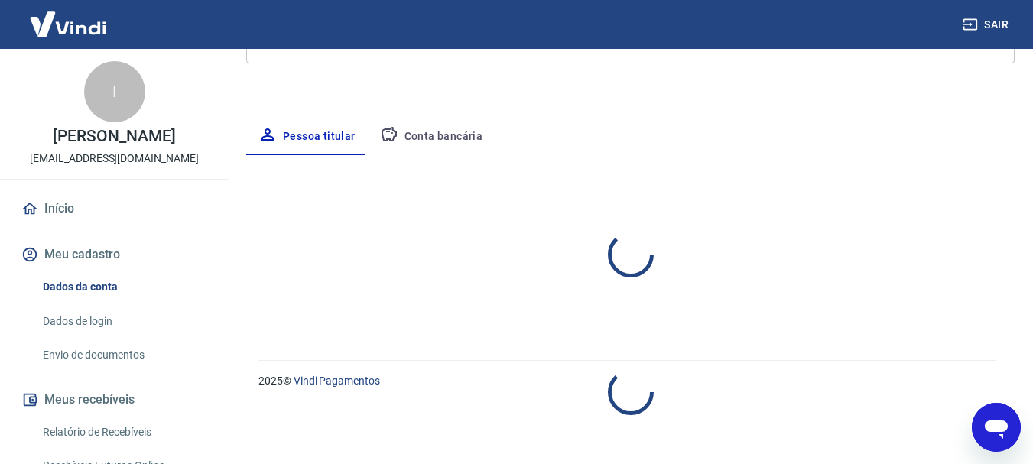
select select "RN"
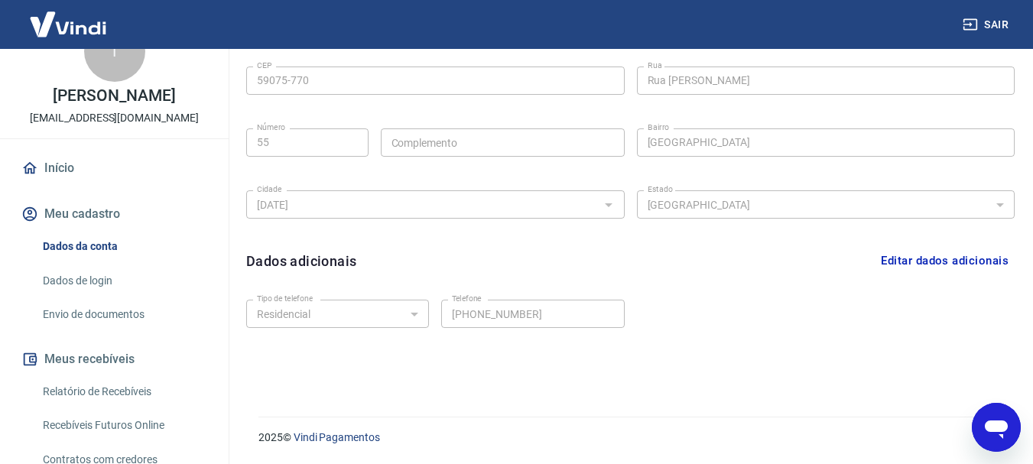
scroll to position [76, 0]
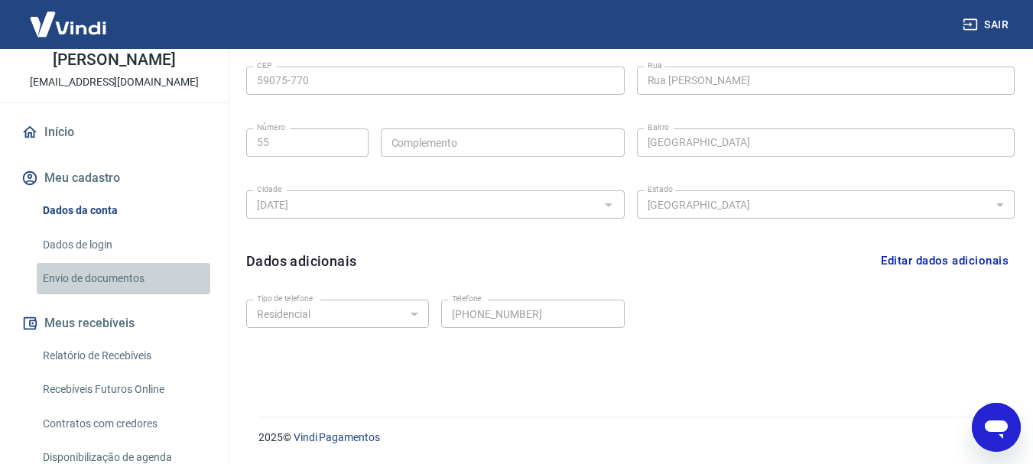
click at [172, 294] on link "Envio de documentos" at bounding box center [124, 278] width 174 height 31
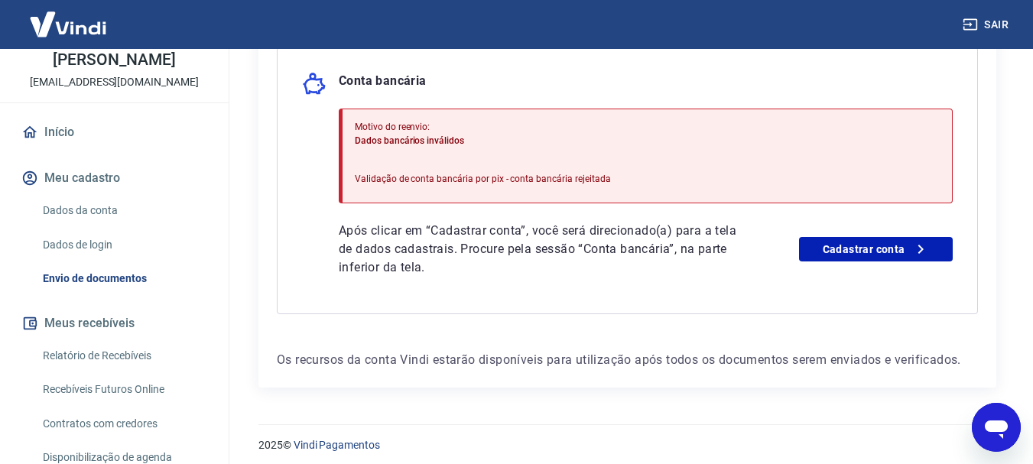
scroll to position [382, 0]
click at [862, 248] on link "Cadastrar conta" at bounding box center [876, 248] width 154 height 24
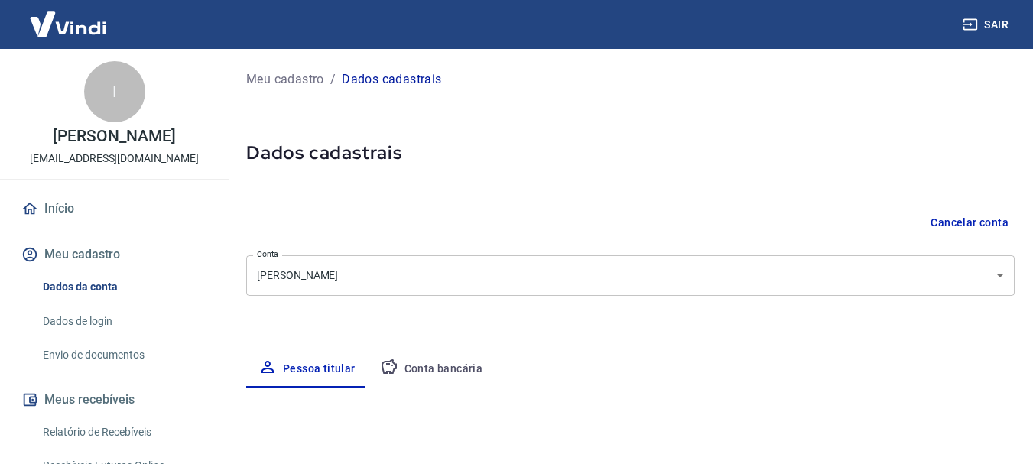
select select "RN"
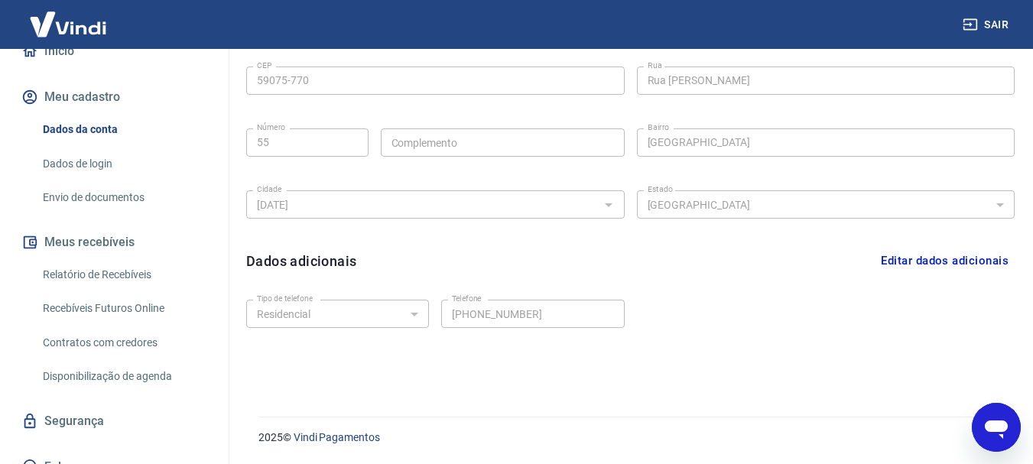
scroll to position [149, 0]
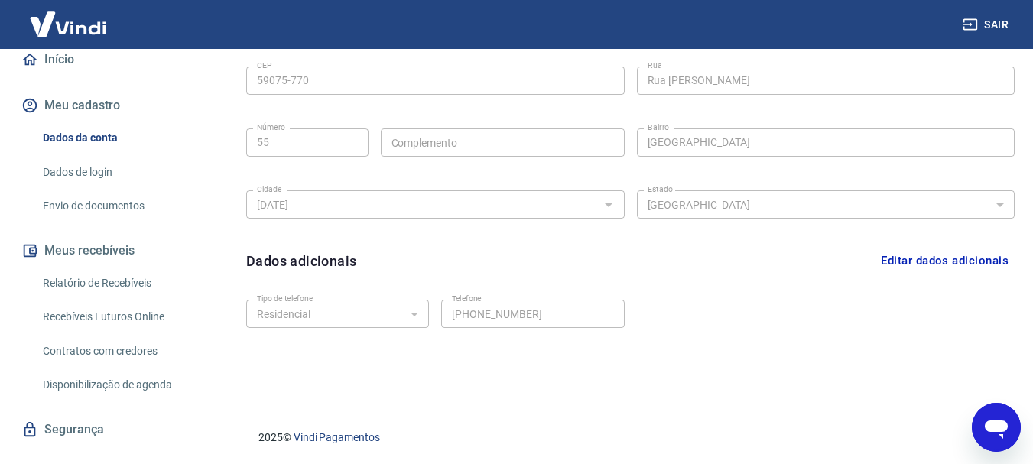
click at [107, 222] on link "Envio de documentos" at bounding box center [124, 205] width 174 height 31
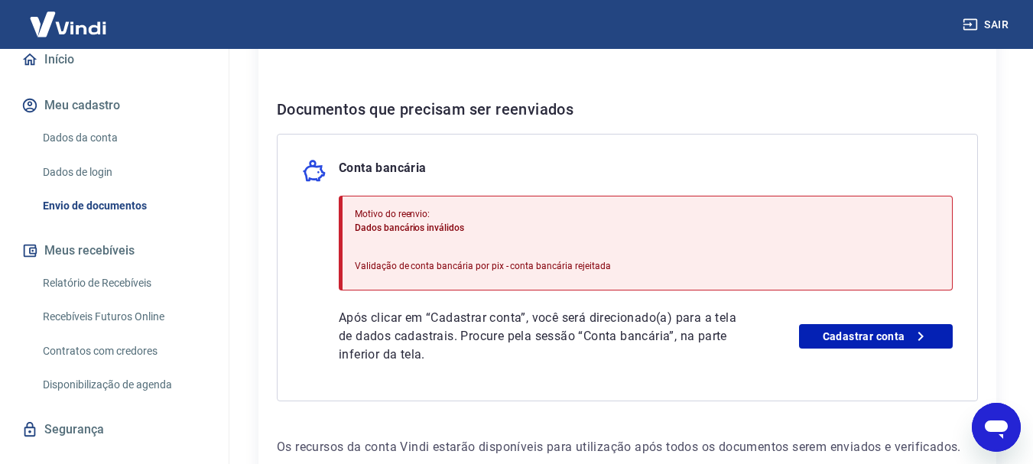
scroll to position [382, 0]
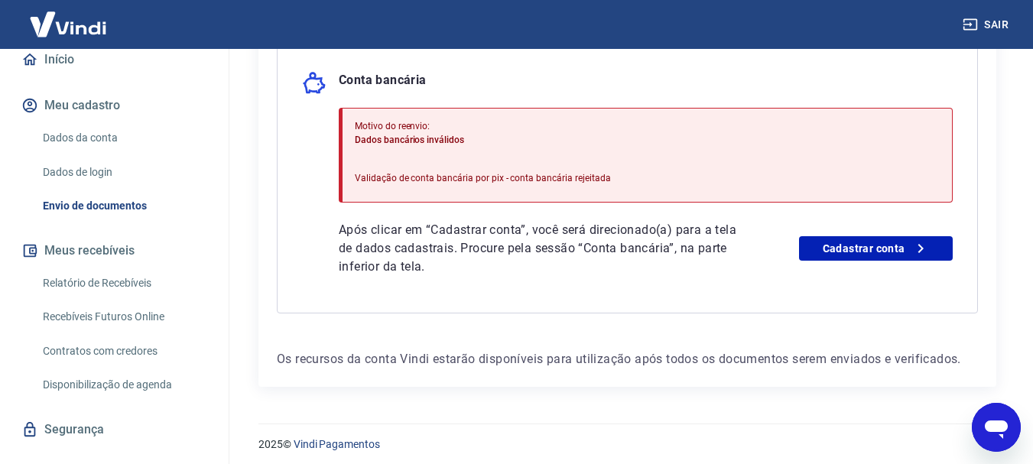
click at [362, 170] on div "Motivo do reenvio: Dados bancários inválidos Validação de conta bancária por pi…" at bounding box center [483, 155] width 256 height 84
click at [408, 169] on div "Motivo do reenvio: Dados bancários inválidos Validação de conta bancária por pi…" at bounding box center [483, 155] width 256 height 84
click at [416, 178] on p "Validação de conta bancária por pix - conta bancária rejeitada" at bounding box center [483, 178] width 256 height 14
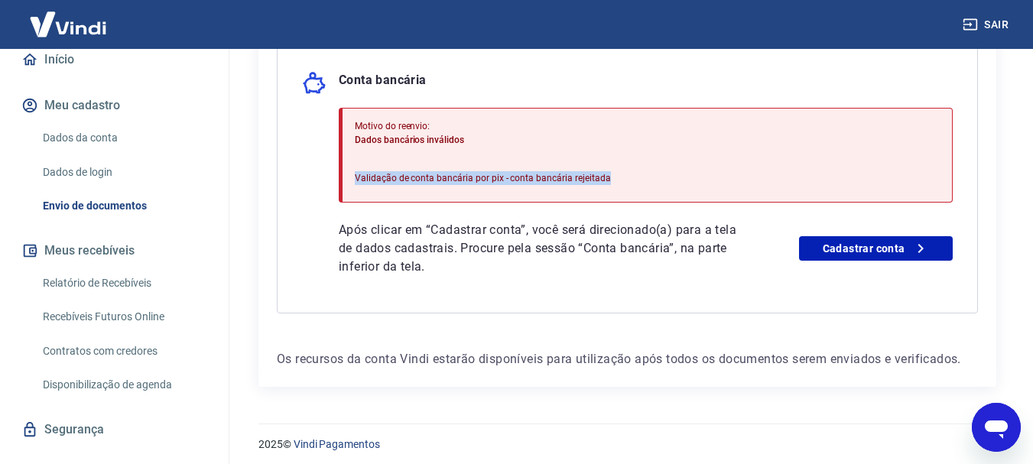
click at [416, 178] on p "Validação de conta bancária por pix - conta bancária rejeitada" at bounding box center [483, 178] width 256 height 14
copy p "Validação de conta bancária por pix - conta bancária rejeitada"
click at [619, 174] on div "Motivo do reenvio: Dados bancários inválidos Validação de conta bancária por pi…" at bounding box center [646, 155] width 614 height 95
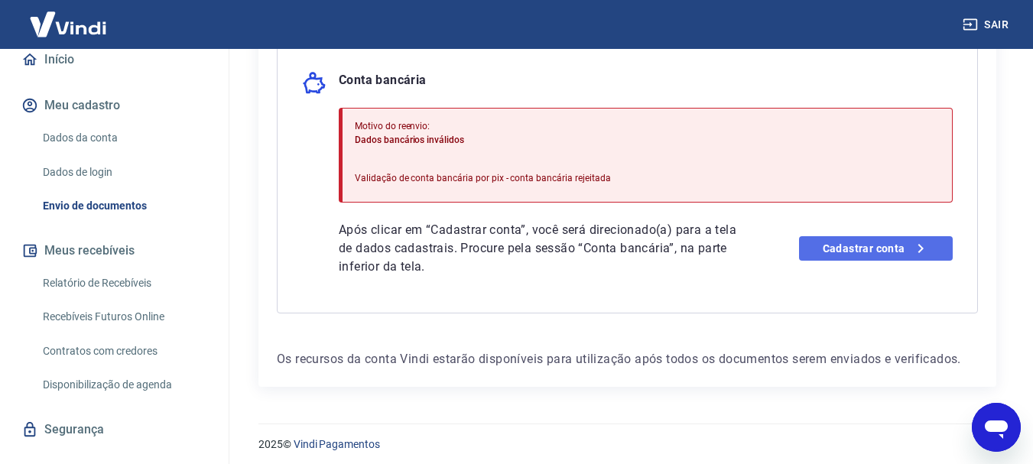
click at [893, 251] on link "Cadastrar conta" at bounding box center [876, 248] width 154 height 24
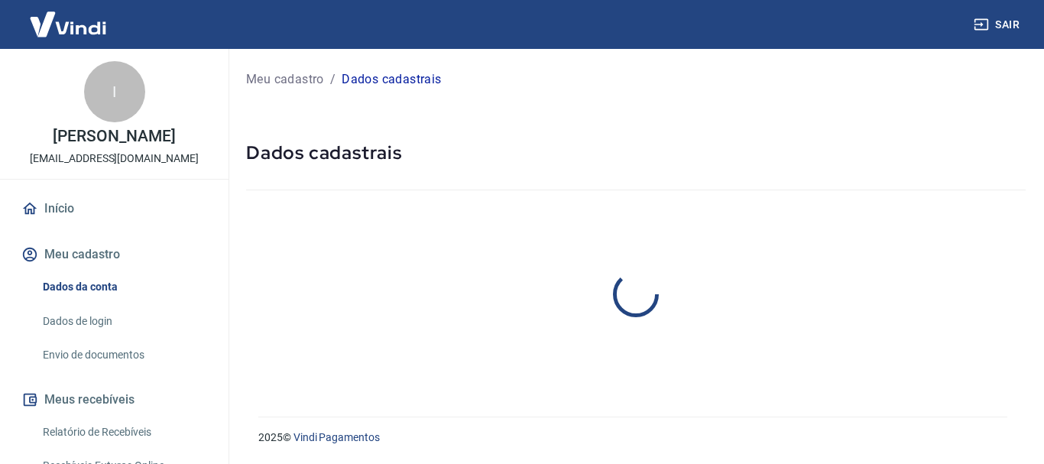
select select "RN"
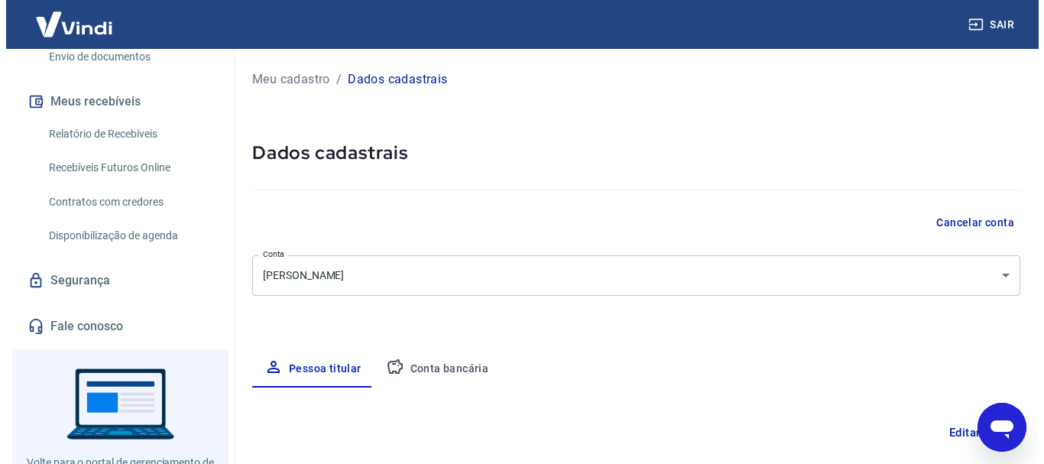
scroll to position [306, 0]
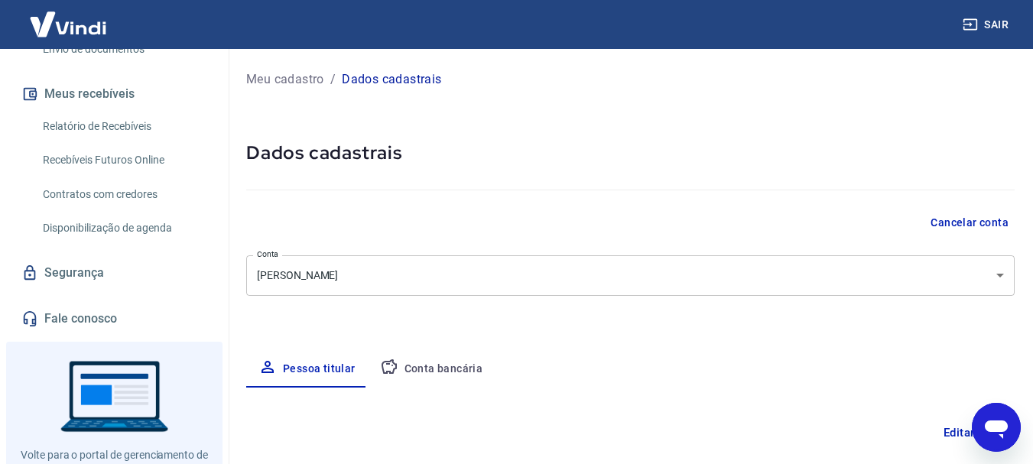
click at [132, 142] on link "Relatório de Recebíveis" at bounding box center [124, 126] width 174 height 31
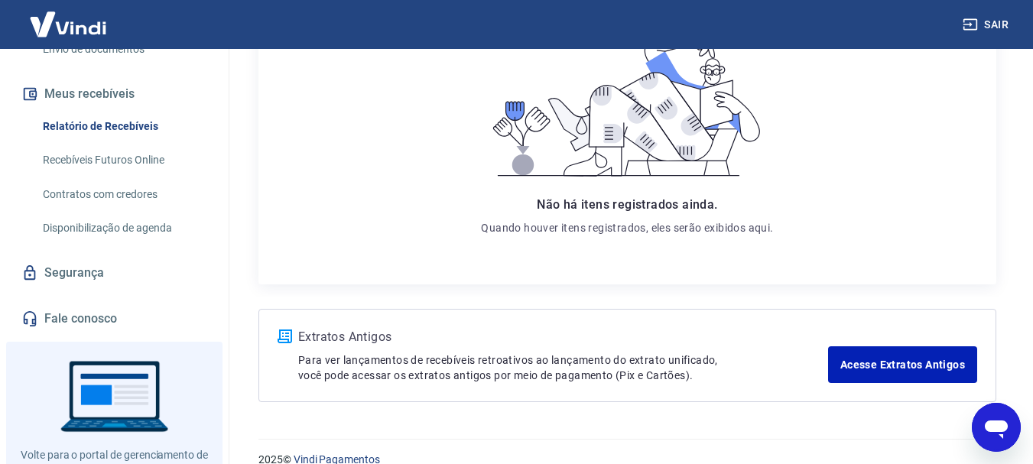
scroll to position [295, 0]
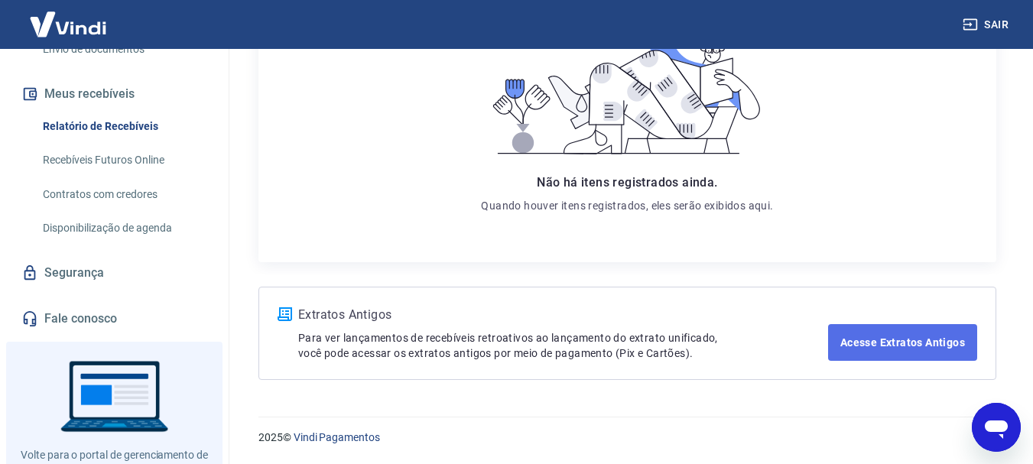
click at [873, 343] on link "Acesse Extratos Antigos" at bounding box center [902, 342] width 149 height 37
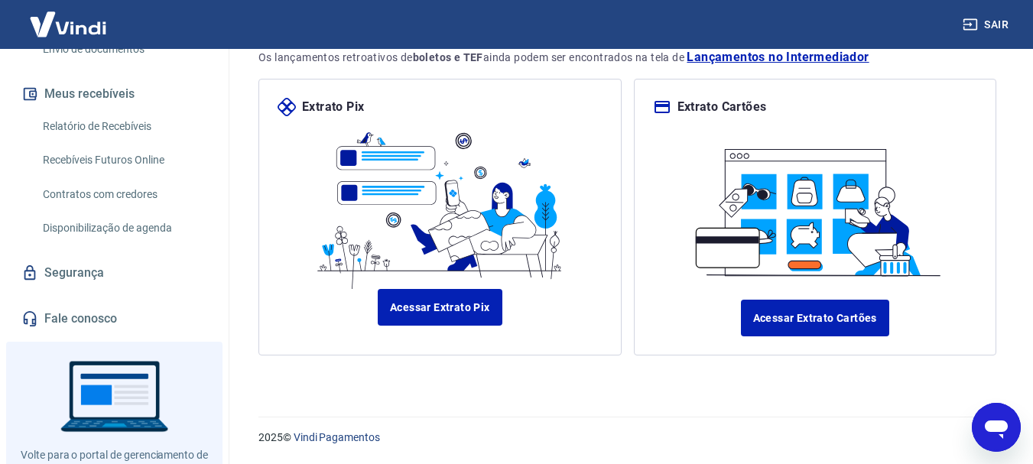
scroll to position [170, 0]
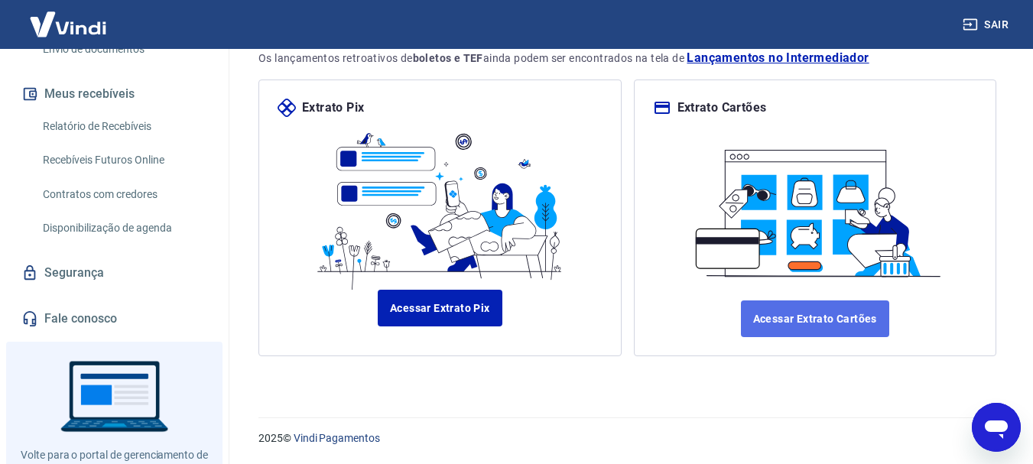
click at [839, 311] on link "Acessar Extrato Cartões" at bounding box center [815, 318] width 148 height 37
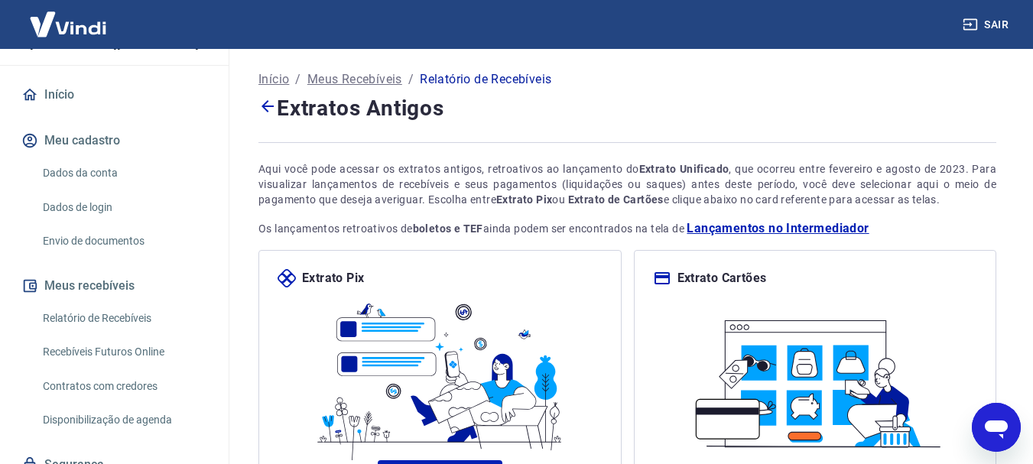
scroll to position [0, 0]
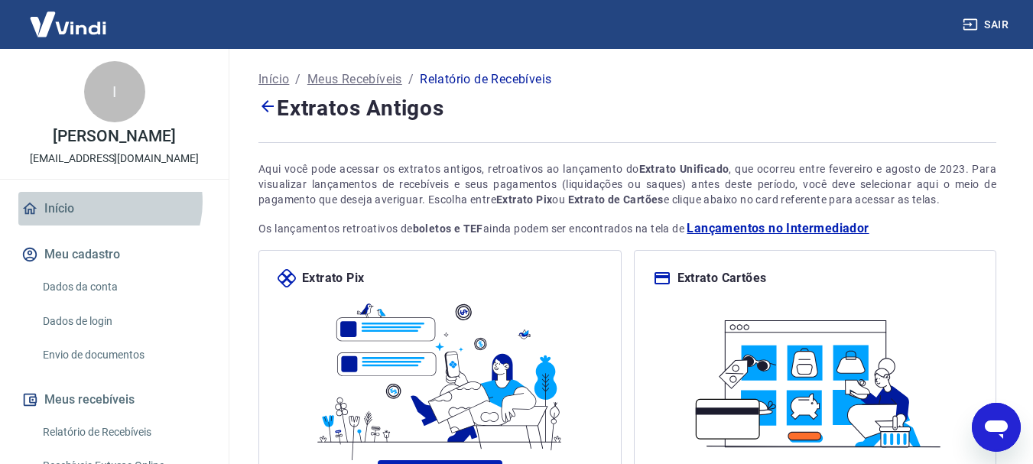
click at [103, 218] on link "Início" at bounding box center [114, 209] width 192 height 34
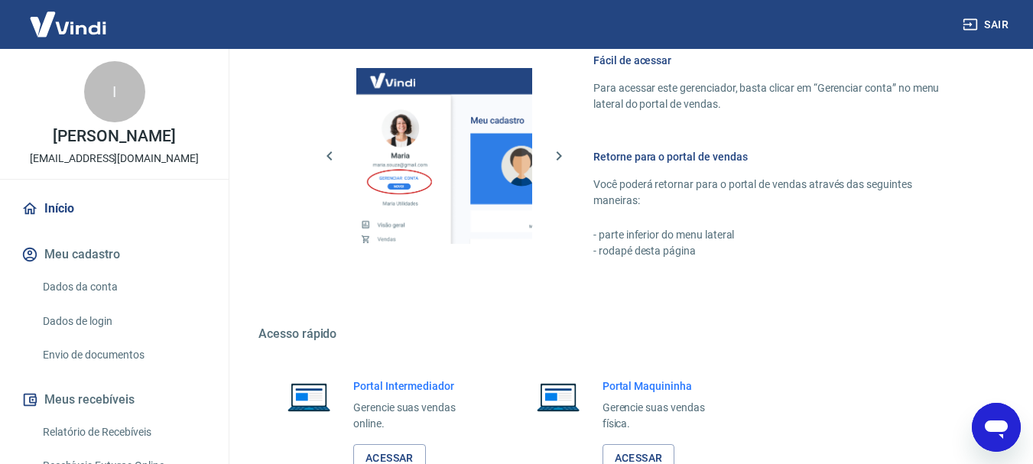
scroll to position [841, 0]
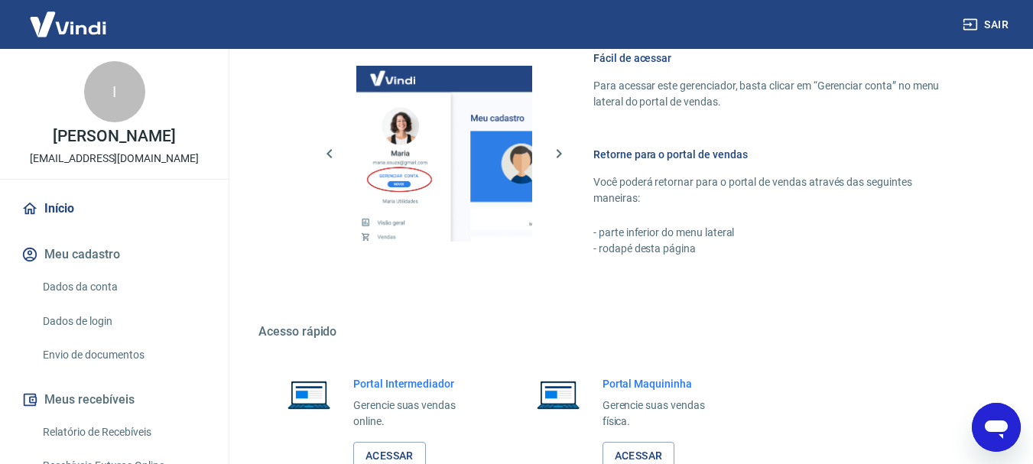
click at [127, 303] on link "Dados da conta" at bounding box center [124, 286] width 174 height 31
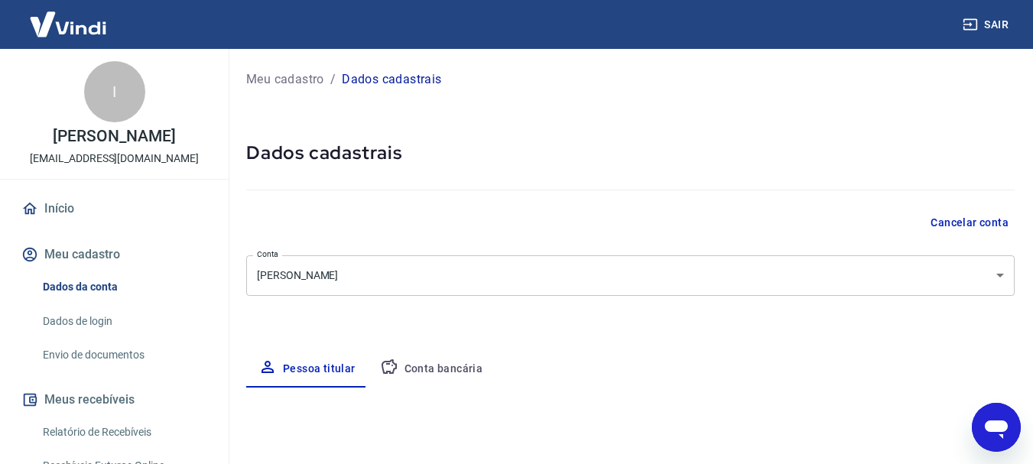
select select "RN"
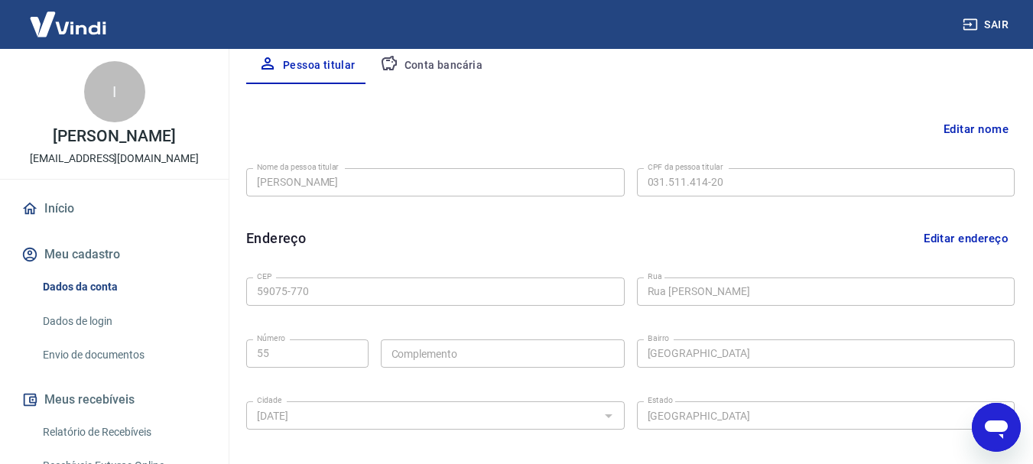
scroll to position [306, 0]
click at [644, 227] on div "Endereço Editar endereço" at bounding box center [630, 236] width 768 height 29
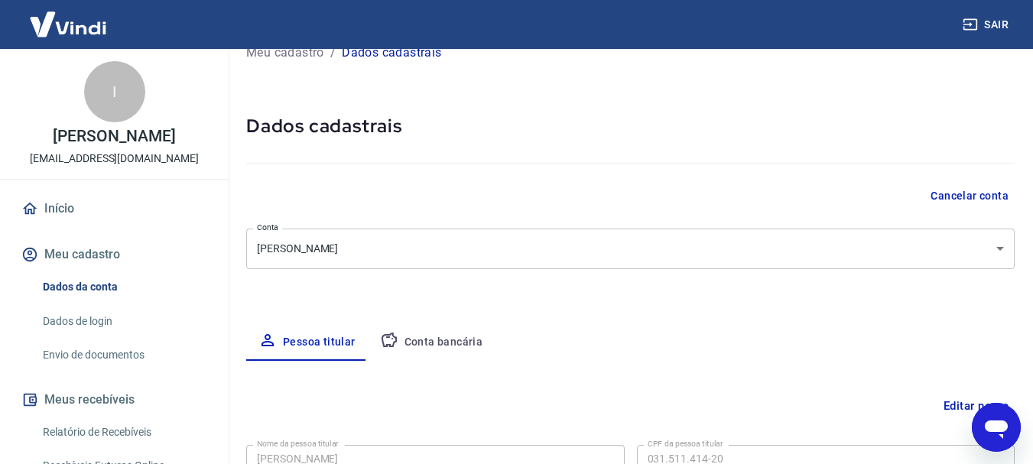
scroll to position [0, 0]
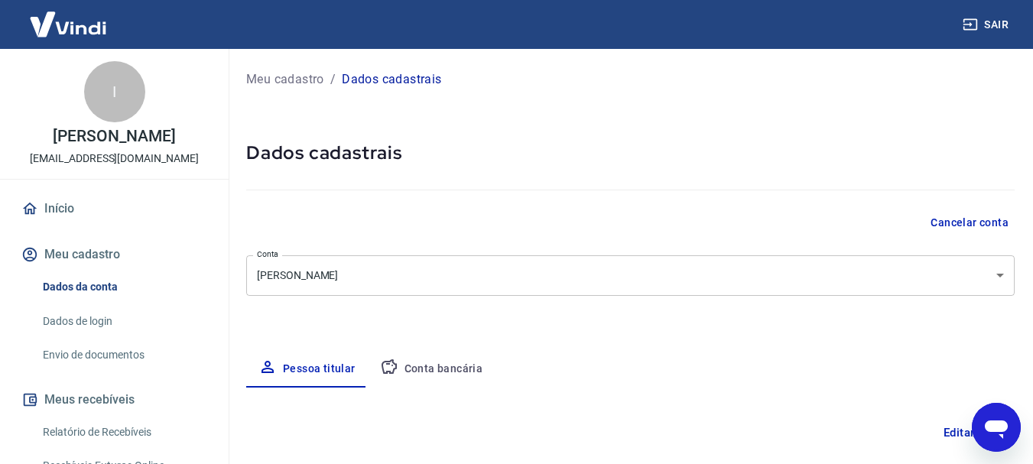
click at [541, 267] on body "Sair I [PERSON_NAME] dos Santos Kamada [EMAIL_ADDRESS][DOMAIN_NAME] Início Meu …" at bounding box center [516, 232] width 1033 height 464
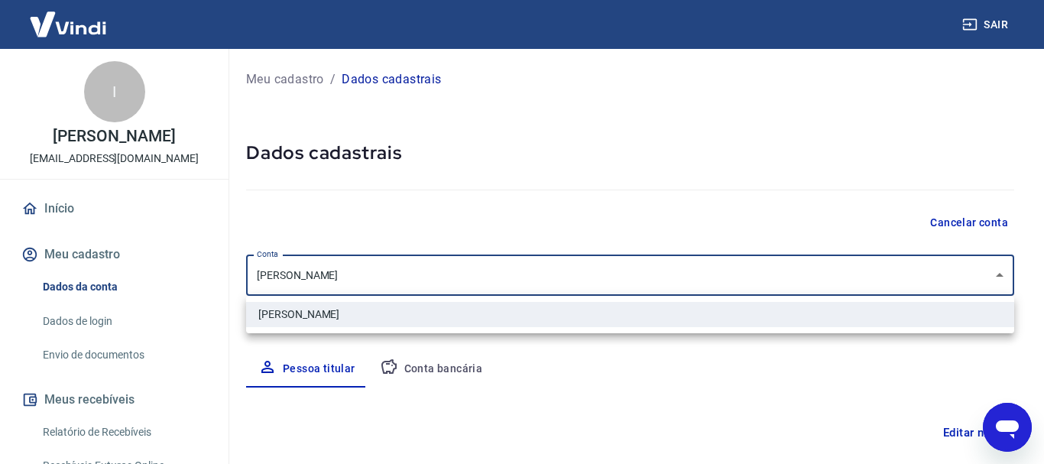
click at [531, 278] on div at bounding box center [522, 232] width 1044 height 464
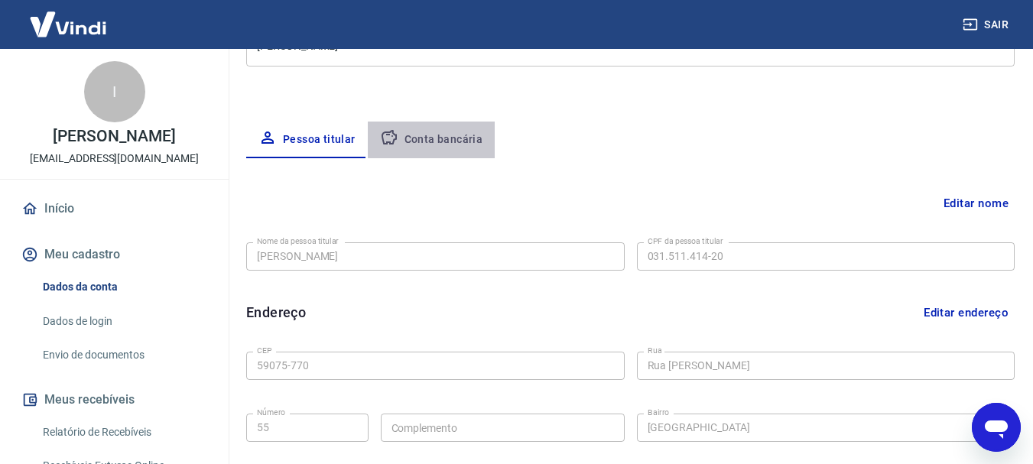
click at [461, 135] on button "Conta bancária" at bounding box center [432, 140] width 128 height 37
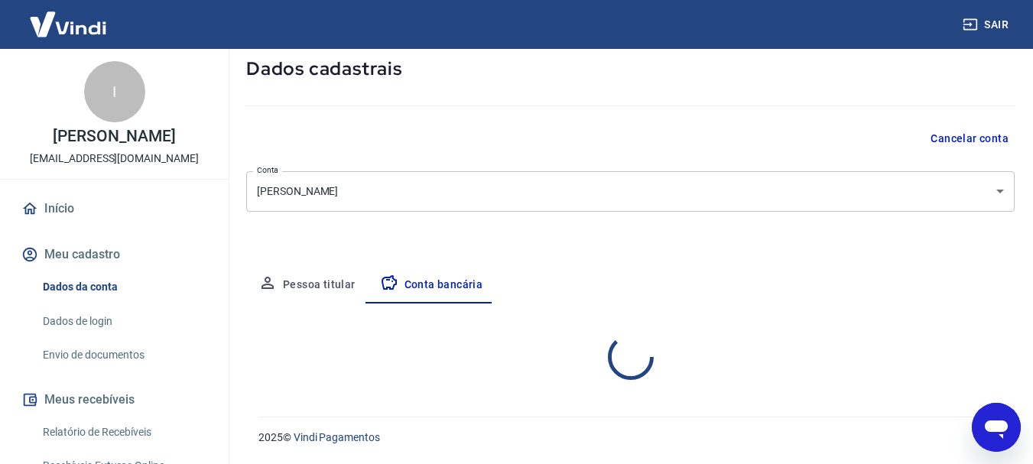
select select "1"
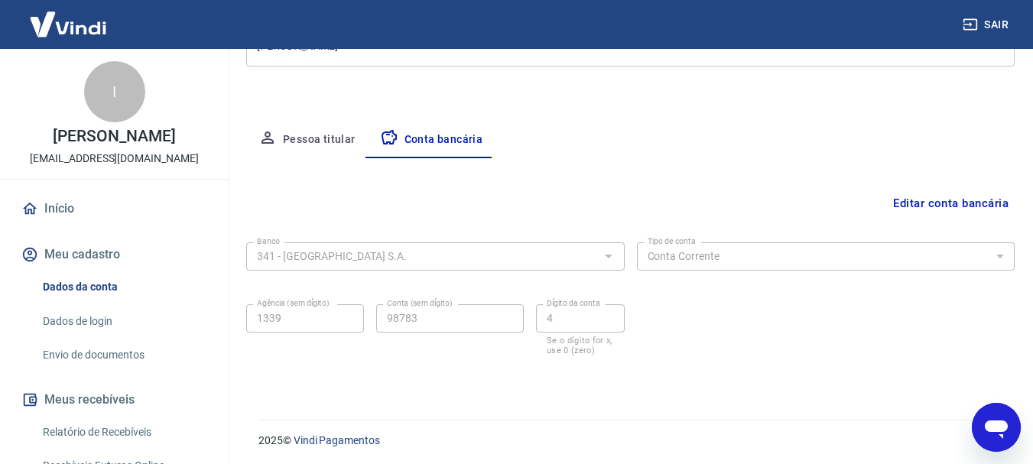
scroll to position [232, 0]
click at [526, 316] on div "Agência (sem dígito) 1339 Agência (sem dígito) Conta (sem dígito) 98783 Conta (…" at bounding box center [435, 325] width 378 height 60
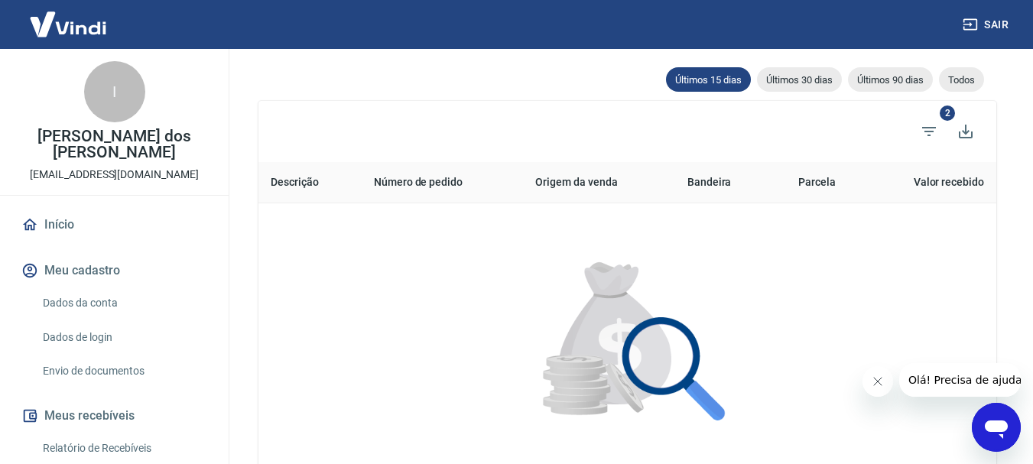
scroll to position [306, 0]
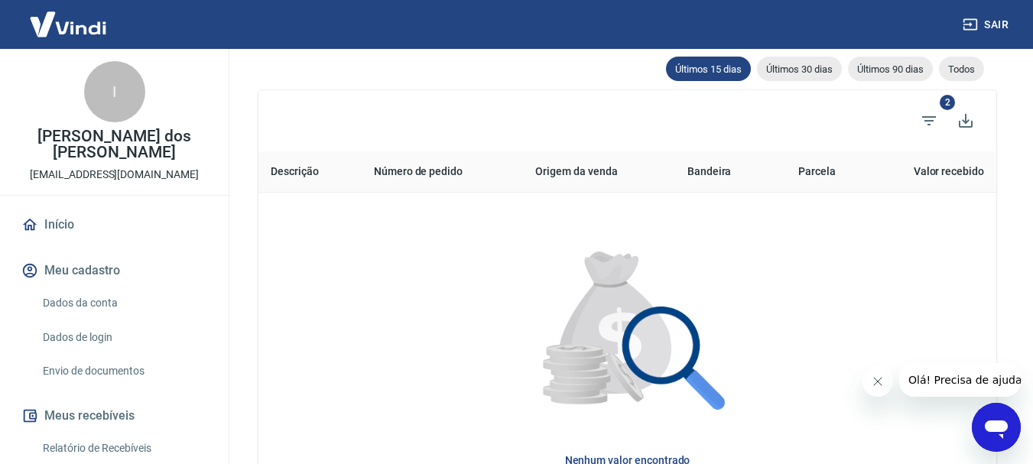
click at [927, 64] on div "Últimos 90 dias" at bounding box center [890, 69] width 85 height 24
type input "[DATE]"
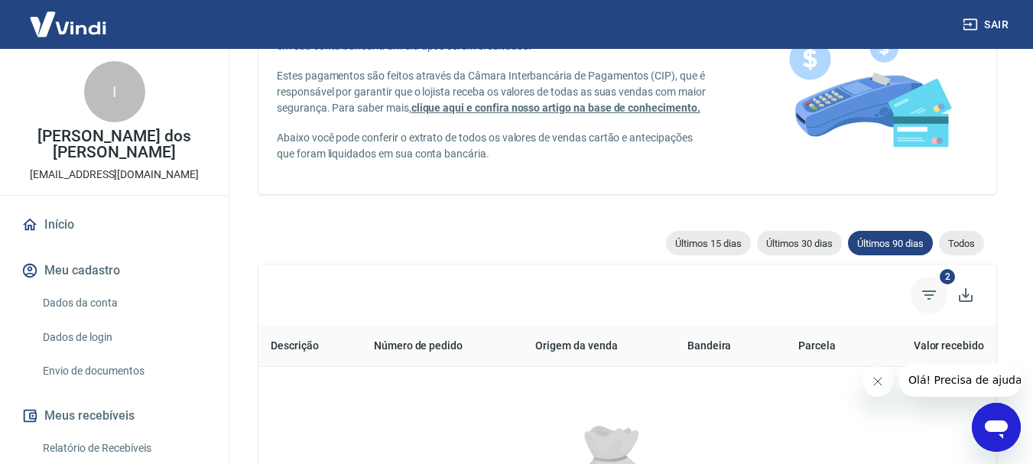
scroll to position [306, 0]
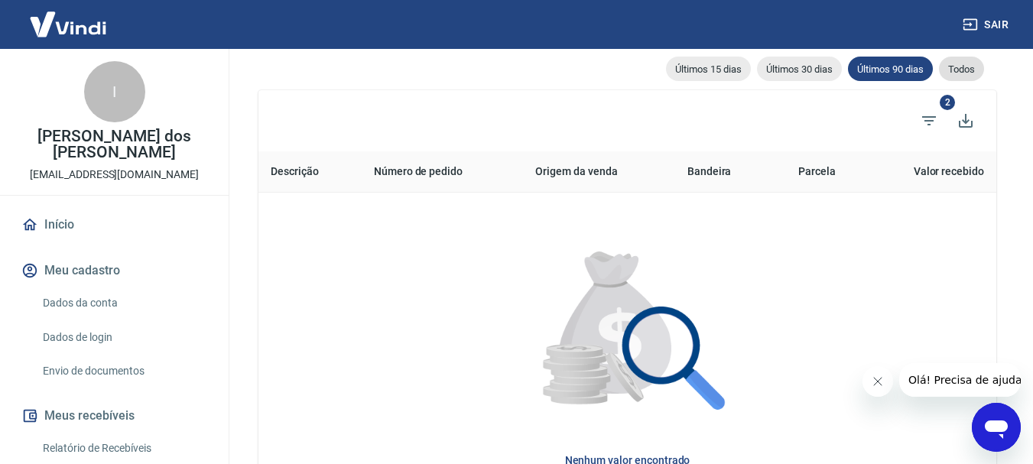
click at [962, 60] on div "Todos" at bounding box center [961, 69] width 45 height 24
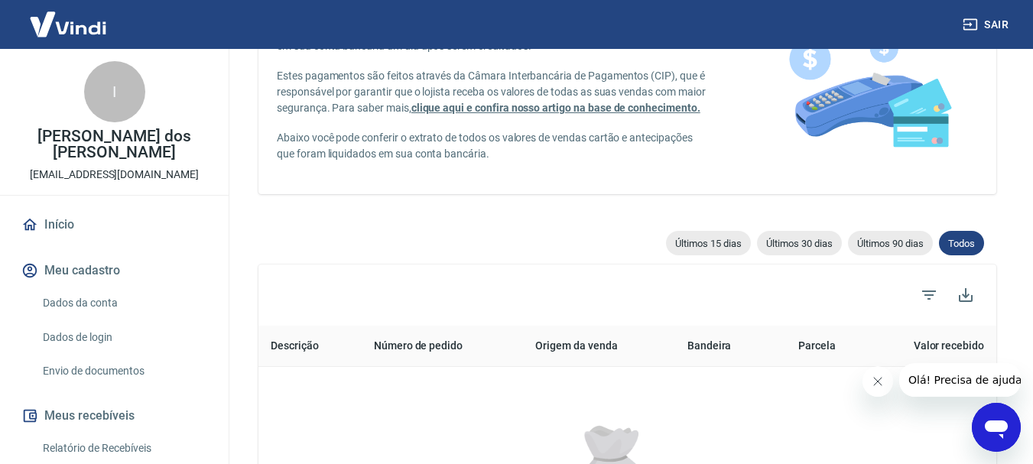
scroll to position [306, 0]
